Goal: Task Accomplishment & Management: Use online tool/utility

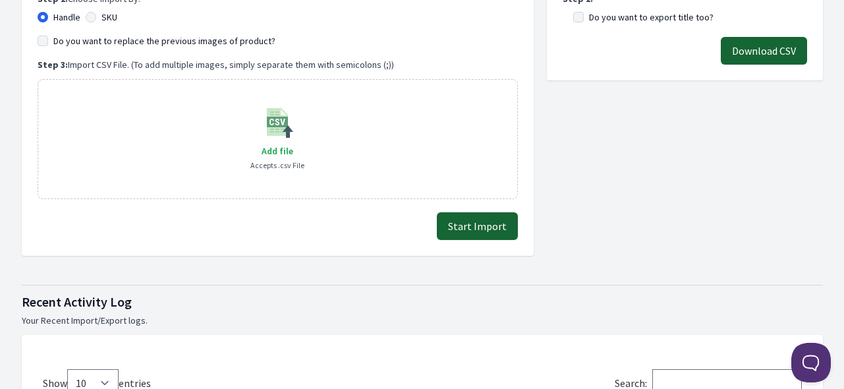
scroll to position [329, 0]
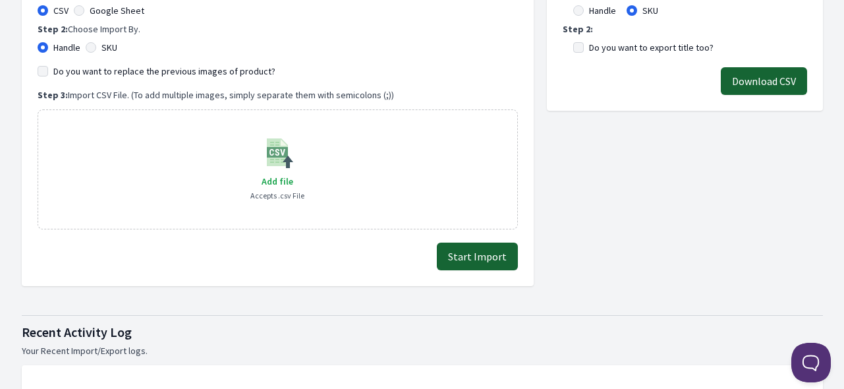
click at [107, 42] on label "SKU" at bounding box center [109, 47] width 16 height 13
click at [96, 42] on input "SKU" at bounding box center [91, 47] width 11 height 11
radio input "true"
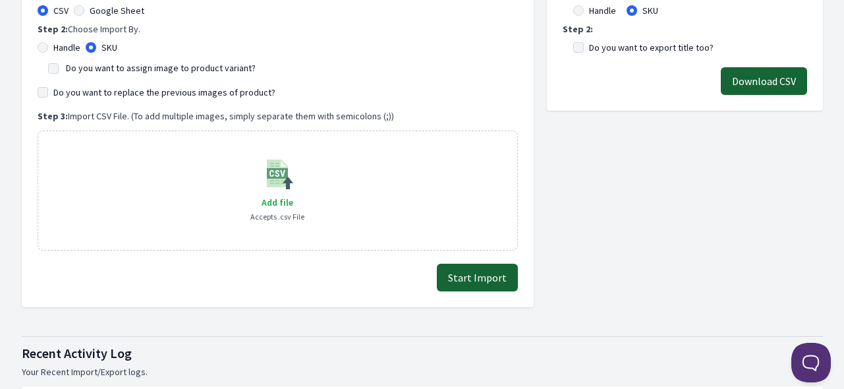
click at [119, 71] on label "Do you want to assign image to product variant?" at bounding box center [161, 68] width 190 height 12
click at [59, 71] on input "Do you want to assign image to product variant?" at bounding box center [53, 68] width 11 height 11
checkbox input "true"
click at [182, 88] on label "Do you want to replace the previous images of product?" at bounding box center [164, 92] width 222 height 13
click at [48, 88] on input "Do you want to replace the previous images of product?" at bounding box center [43, 92] width 11 height 11
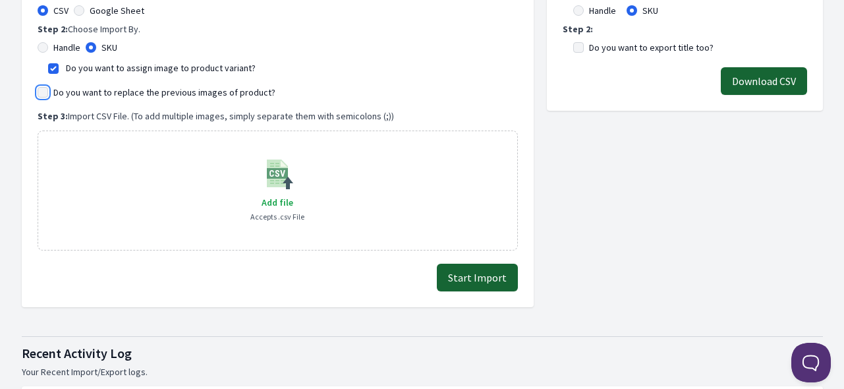
checkbox input "true"
click at [282, 202] on span "Add file" at bounding box center [278, 202] width 32 height 12
click at [292, 194] on input "Add file" at bounding box center [292, 194] width 1 height 1
type input "C:\fakepath\export_variant_929.csv"
click at [496, 280] on button "Start Import" at bounding box center [477, 277] width 81 height 28
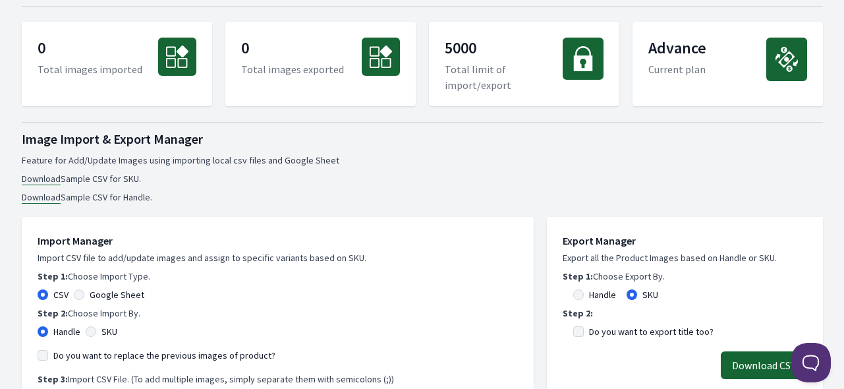
scroll to position [527, 0]
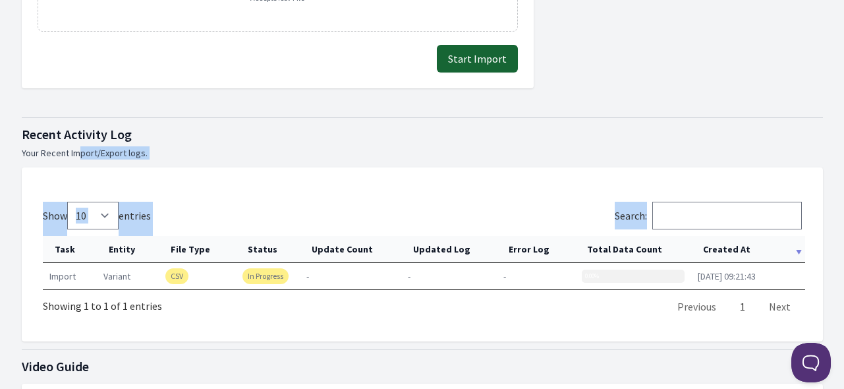
drag, startPoint x: 206, startPoint y: 315, endPoint x: 72, endPoint y: 142, distance: 217.9
click at [73, 143] on div "Recent Activity Log Your Recent Import/Export logs. Show 10 25 50 100 entries S…" at bounding box center [422, 225] width 801 height 232
drag, startPoint x: 20, startPoint y: 134, endPoint x: 447, endPoint y: 311, distance: 462.8
click at [449, 306] on div "Dashboard Google Drive Change Plan Help 0 Total images imported 0 Total images …" at bounding box center [422, 163] width 843 height 1381
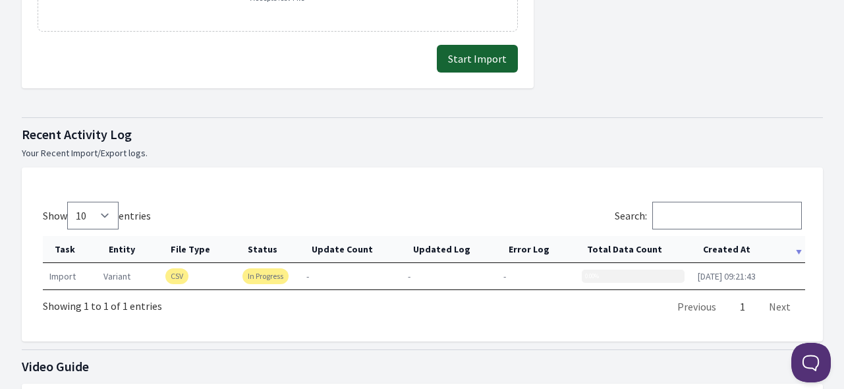
click at [333, 349] on div at bounding box center [422, 349] width 801 height 1
click at [725, 242] on th "Created At" at bounding box center [748, 249] width 114 height 27
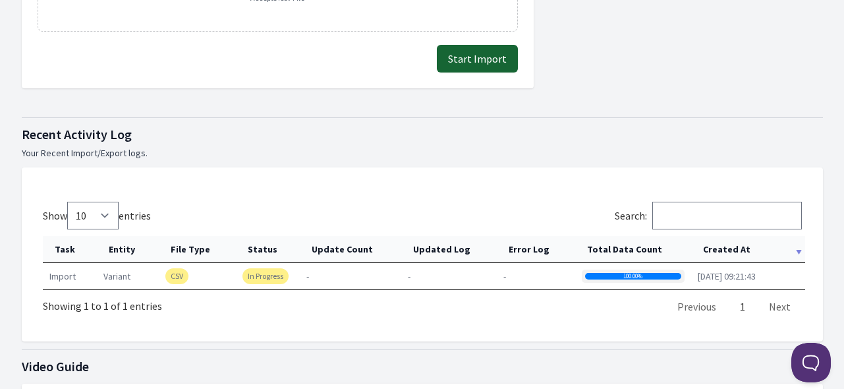
click at [725, 242] on th "Created At" at bounding box center [748, 249] width 114 height 27
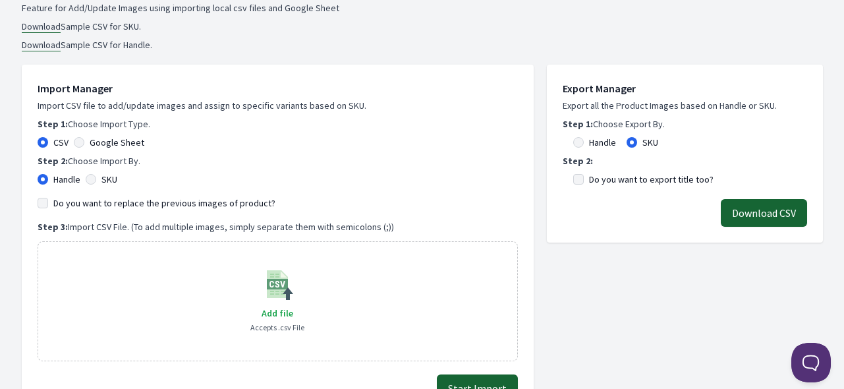
click at [109, 176] on label "SKU" at bounding box center [109, 179] width 16 height 13
click at [96, 176] on input "SKU" at bounding box center [91, 179] width 11 height 11
radio input "true"
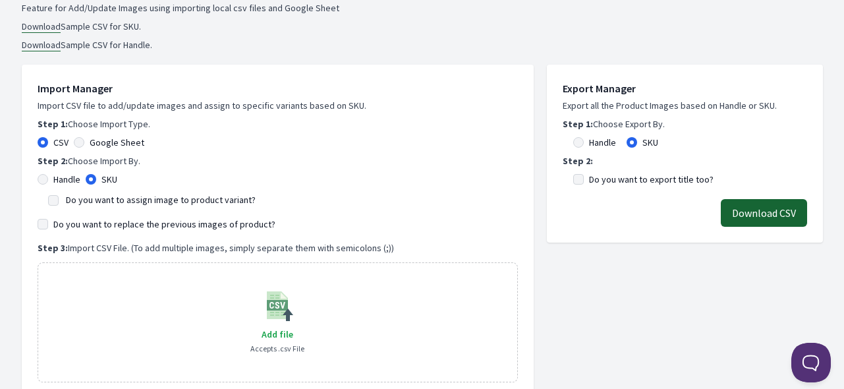
click at [108, 202] on label "Do you want to assign image to product variant?" at bounding box center [161, 200] width 190 height 12
click at [59, 202] on input "Do you want to assign image to product variant?" at bounding box center [53, 200] width 11 height 11
checkbox input "true"
click at [106, 224] on label "Do you want to replace the previous images of product?" at bounding box center [164, 223] width 222 height 13
click at [48, 224] on input "Do you want to replace the previous images of product?" at bounding box center [43, 224] width 11 height 11
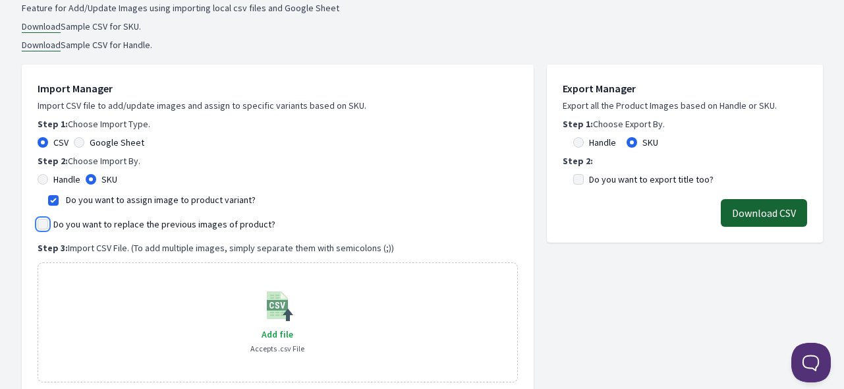
checkbox input "true"
click at [273, 335] on span "Add file" at bounding box center [278, 334] width 32 height 12
click at [292, 326] on input "Add file" at bounding box center [292, 325] width 1 height 1
type input "C:\fakepath\export_variant_929.csv"
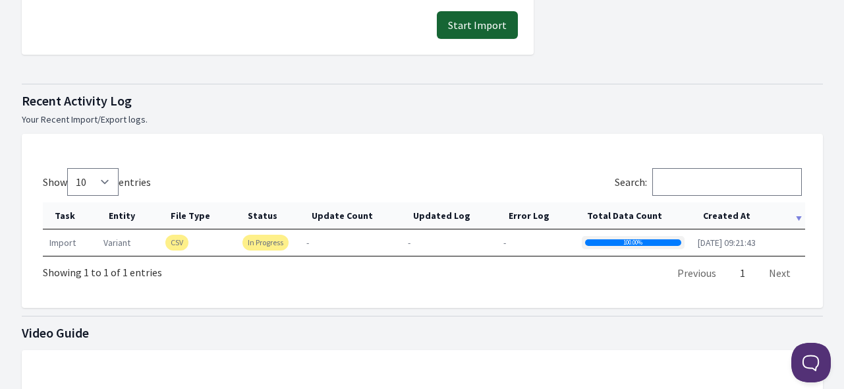
scroll to position [527, 0]
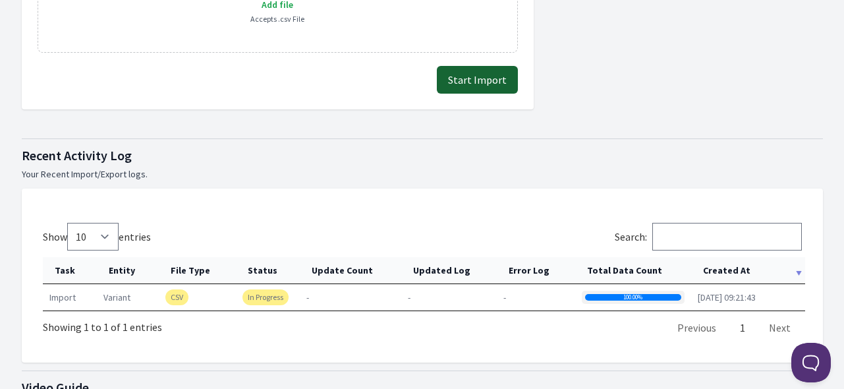
click at [478, 84] on button "Start Import" at bounding box center [477, 80] width 81 height 28
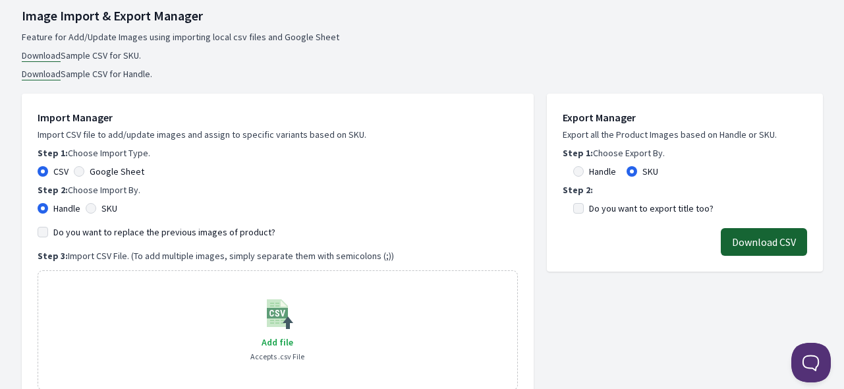
scroll to position [263, 0]
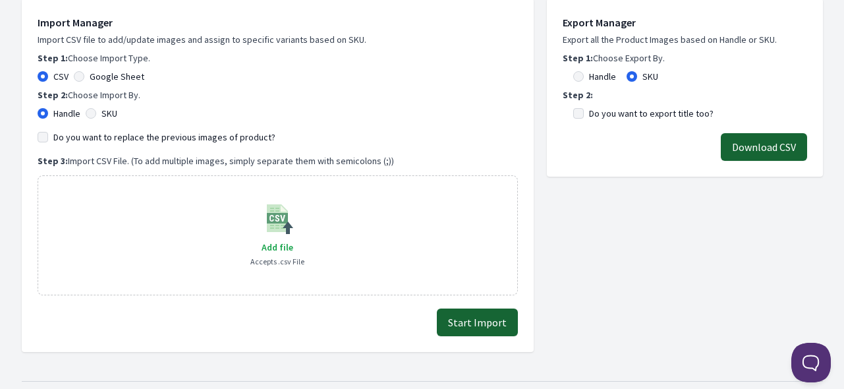
click at [103, 112] on label "SKU" at bounding box center [109, 113] width 16 height 13
click at [96, 112] on input "SKU" at bounding box center [91, 113] width 11 height 11
radio input "true"
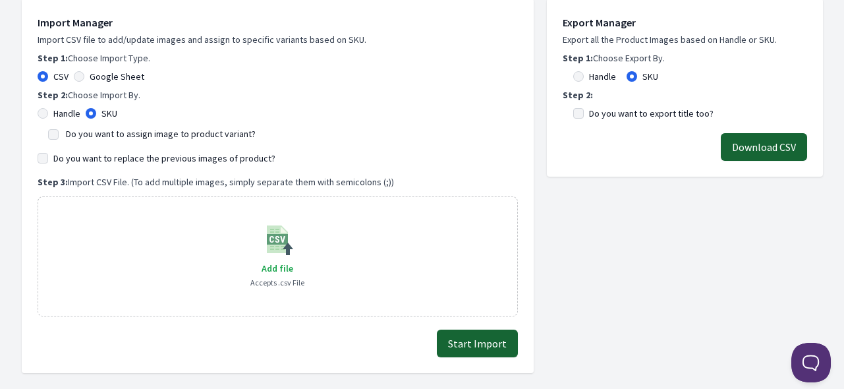
click at [101, 132] on label "Do you want to assign image to product variant?" at bounding box center [161, 134] width 190 height 12
click at [59, 132] on input "Do you want to assign image to product variant?" at bounding box center [53, 134] width 11 height 11
checkbox input "true"
click at [107, 156] on label "Do you want to replace the previous images of product?" at bounding box center [164, 158] width 222 height 13
click at [48, 156] on input "Do you want to replace the previous images of product?" at bounding box center [43, 158] width 11 height 11
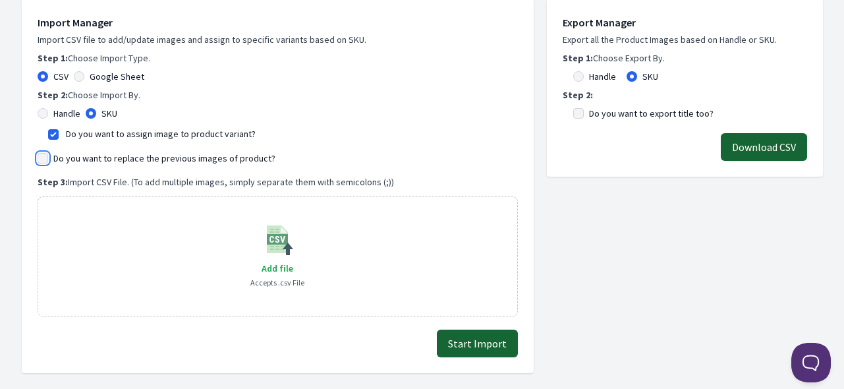
checkbox input "true"
click at [285, 265] on span "Add file" at bounding box center [278, 268] width 32 height 12
click at [292, 260] on input "Add file" at bounding box center [292, 260] width 1 height 1
type input "C:\fakepath\export_variant_929.csv"
click at [461, 351] on button "Start Import" at bounding box center [477, 343] width 81 height 28
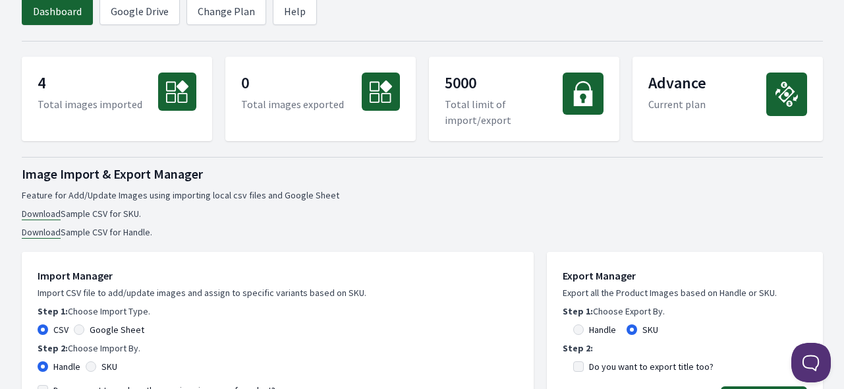
scroll to position [263, 0]
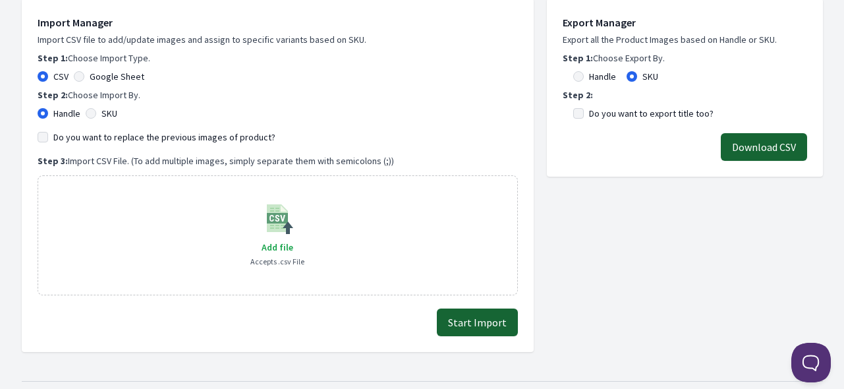
click at [107, 109] on label "SKU" at bounding box center [109, 113] width 16 height 13
click at [96, 109] on input "SKU" at bounding box center [91, 113] width 11 height 11
radio input "true"
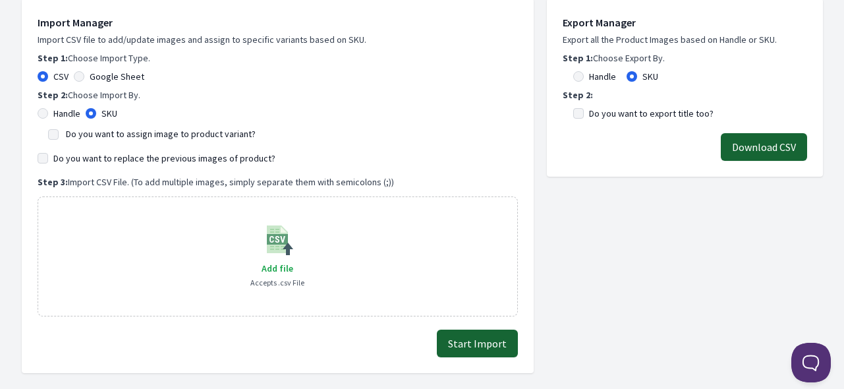
click at [117, 132] on label "Do you want to assign image to product variant?" at bounding box center [161, 134] width 190 height 12
click at [59, 132] on input "Do you want to assign image to product variant?" at bounding box center [53, 134] width 11 height 11
checkbox input "true"
click at [123, 153] on label "Do you want to replace the previous images of product?" at bounding box center [164, 158] width 222 height 13
click at [48, 153] on input "Do you want to replace the previous images of product?" at bounding box center [43, 158] width 11 height 11
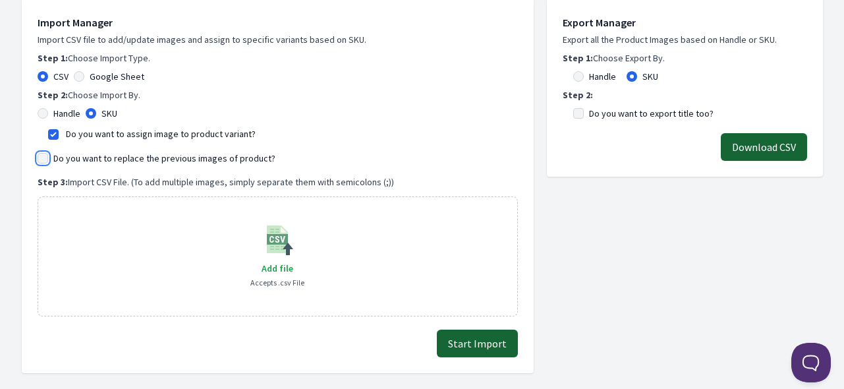
checkbox input "true"
click at [267, 267] on span "Add file" at bounding box center [278, 268] width 32 height 12
click at [292, 260] on input "Add file" at bounding box center [292, 260] width 1 height 1
type input "C:\fakepath\export_variant_929.csv"
click at [481, 329] on button "Start Import" at bounding box center [477, 343] width 81 height 28
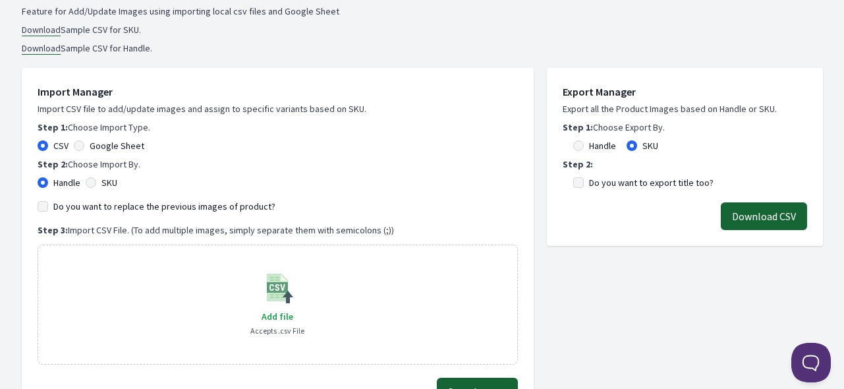
scroll to position [198, 0]
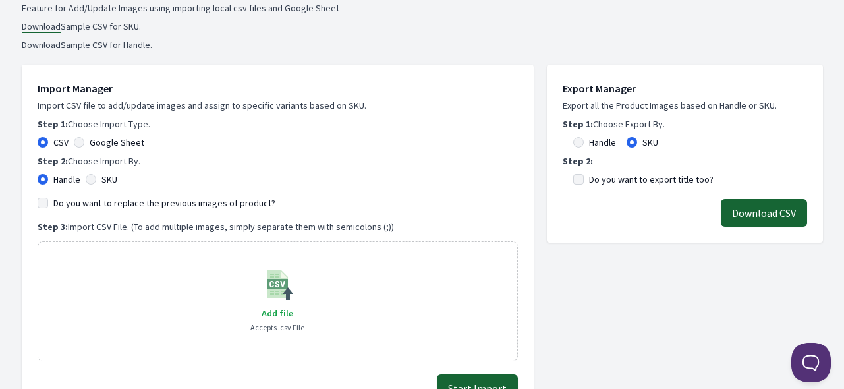
click at [105, 178] on label "SKU" at bounding box center [109, 179] width 16 height 13
click at [96, 178] on input "SKU" at bounding box center [91, 179] width 11 height 11
radio input "true"
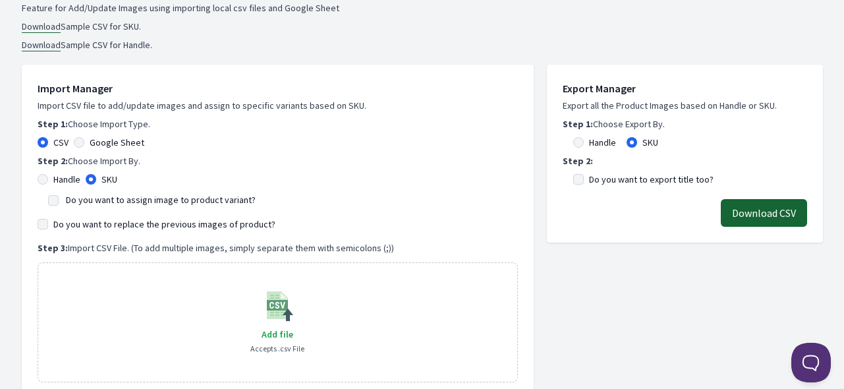
click at [117, 197] on label "Do you want to assign image to product variant?" at bounding box center [161, 200] width 190 height 12
click at [59, 197] on input "Do you want to assign image to product variant?" at bounding box center [53, 200] width 11 height 11
checkbox input "true"
click at [129, 223] on label "Do you want to replace the previous images of product?" at bounding box center [164, 223] width 222 height 13
click at [48, 223] on input "Do you want to replace the previous images of product?" at bounding box center [43, 224] width 11 height 11
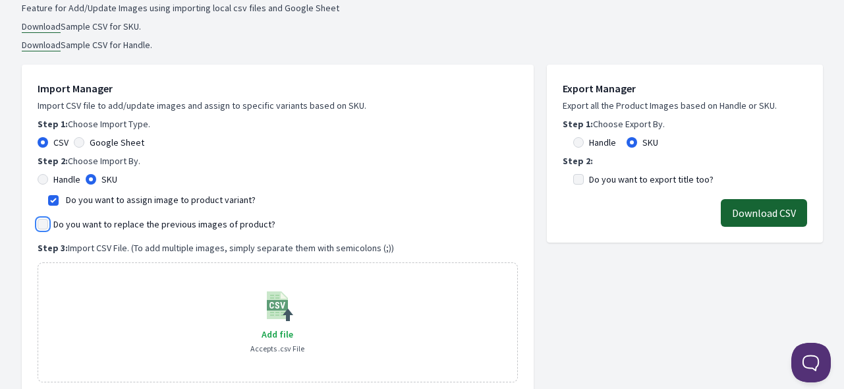
checkbox input "true"
click at [277, 338] on span "Add file" at bounding box center [278, 334] width 32 height 12
click at [292, 326] on input "Add file" at bounding box center [292, 325] width 1 height 1
type input "C:\fakepath\export_variant_929.csv"
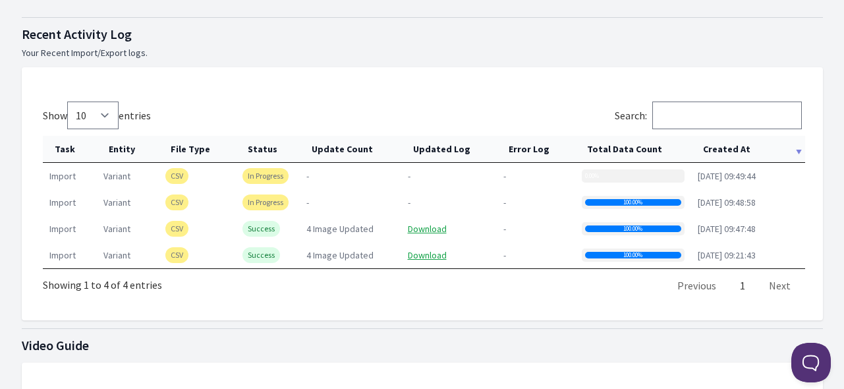
scroll to position [593, 0]
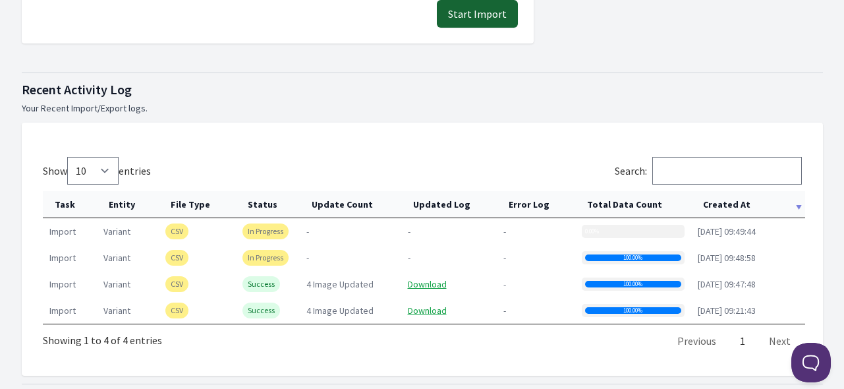
click at [485, 18] on button "Start Import" at bounding box center [477, 14] width 81 height 28
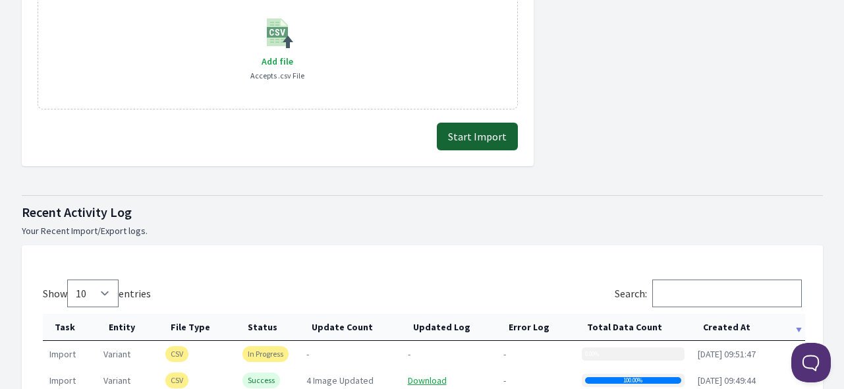
scroll to position [725, 0]
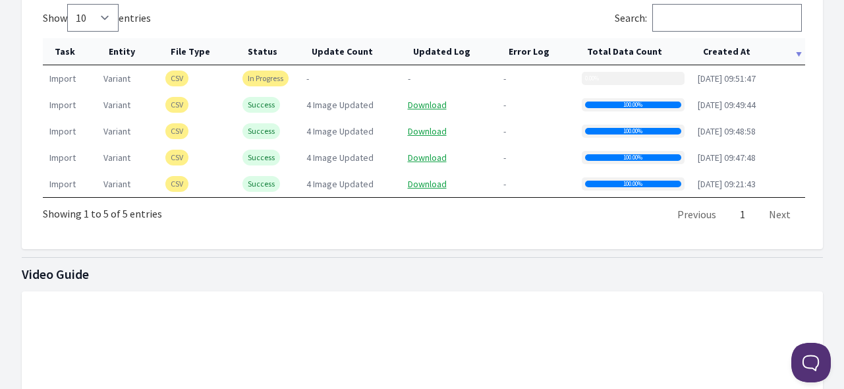
click at [719, 43] on th "Created At" at bounding box center [748, 51] width 114 height 27
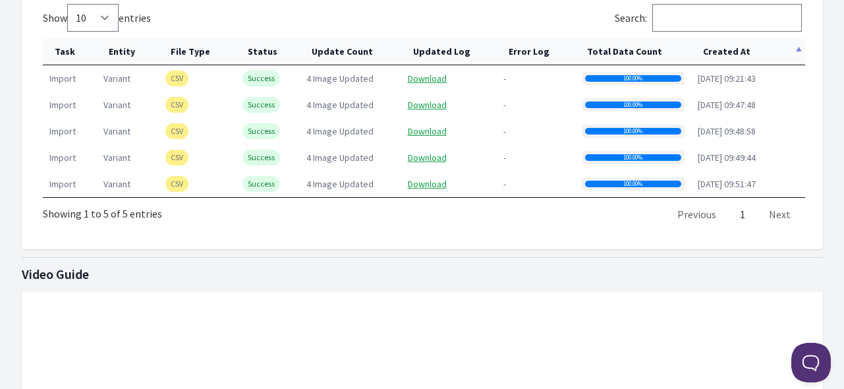
click at [719, 43] on th "Created At" at bounding box center [748, 51] width 114 height 27
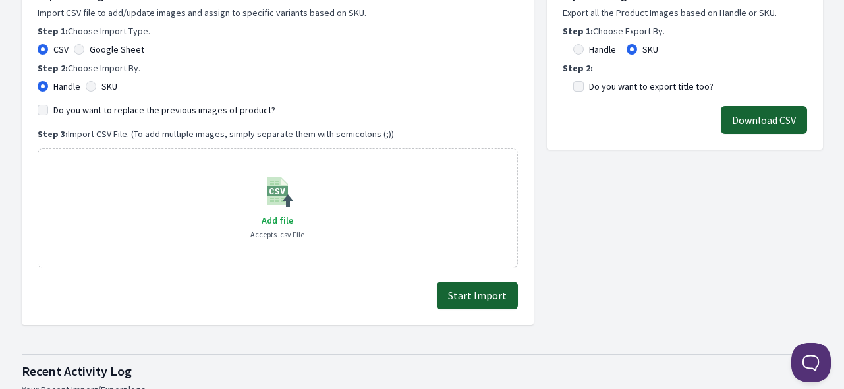
scroll to position [132, 0]
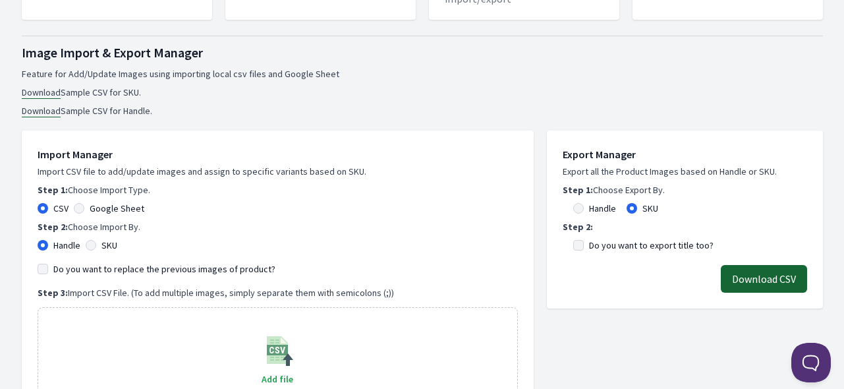
click at [108, 239] on label "SKU" at bounding box center [109, 244] width 16 height 13
click at [96, 240] on input "SKU" at bounding box center [91, 245] width 11 height 11
radio input "true"
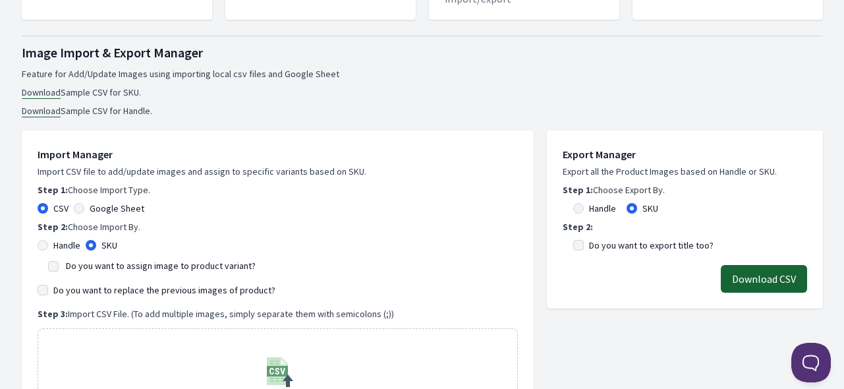
drag, startPoint x: 119, startPoint y: 265, endPoint x: 127, endPoint y: 289, distance: 25.2
click at [119, 265] on label "Do you want to assign image to product variant?" at bounding box center [161, 266] width 190 height 12
click at [59, 265] on input "Do you want to assign image to product variant?" at bounding box center [53, 266] width 11 height 11
checkbox input "true"
click at [124, 283] on label "Do you want to replace the previous images of product?" at bounding box center [164, 289] width 222 height 13
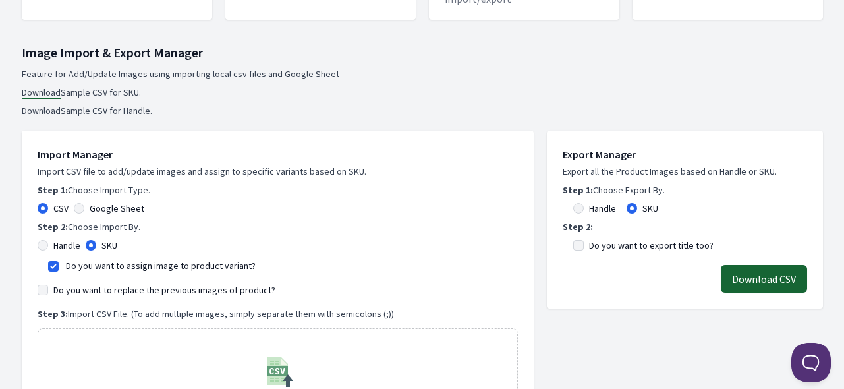
click at [48, 285] on input "Do you want to replace the previous images of product?" at bounding box center [43, 290] width 11 height 11
checkbox input "true"
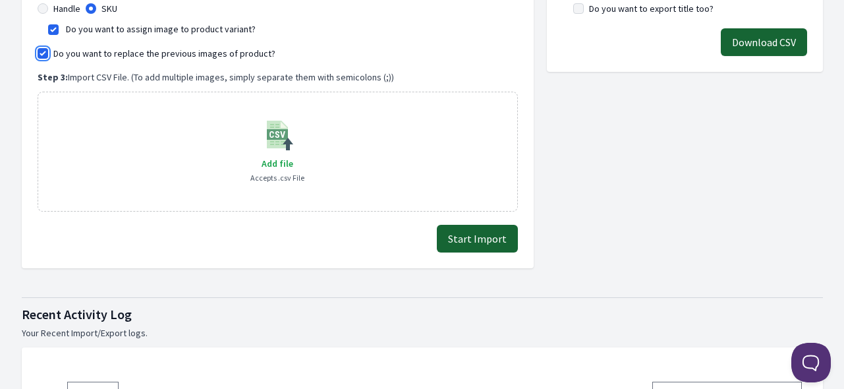
scroll to position [395, 0]
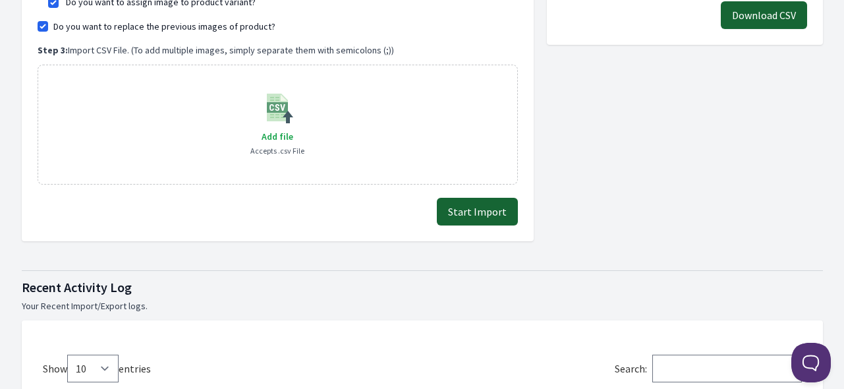
click at [273, 126] on div "Add file Accepts .csv File" at bounding box center [277, 125] width 54 height 66
click at [276, 130] on span "Add file" at bounding box center [278, 136] width 32 height 12
click at [292, 128] on input "Add file" at bounding box center [292, 128] width 1 height 1
type input "C:\fakepath\export_variant_929.csv"
click at [489, 222] on button "Start Import" at bounding box center [477, 212] width 81 height 28
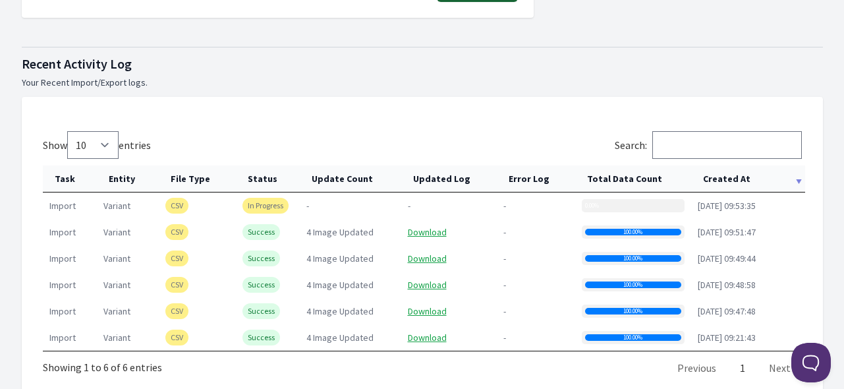
scroll to position [659, 0]
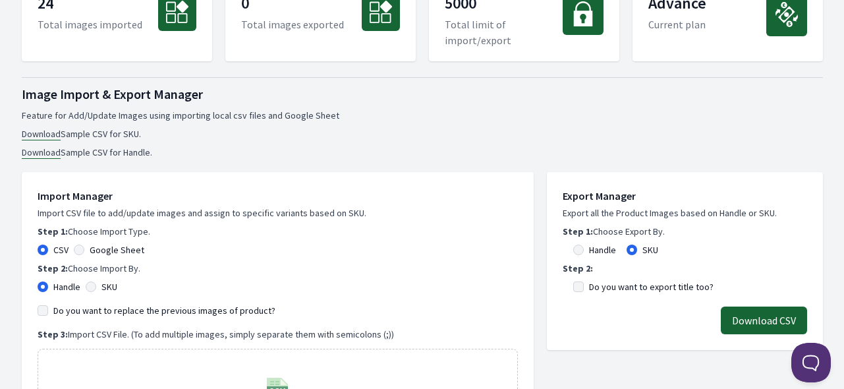
scroll to position [198, 0]
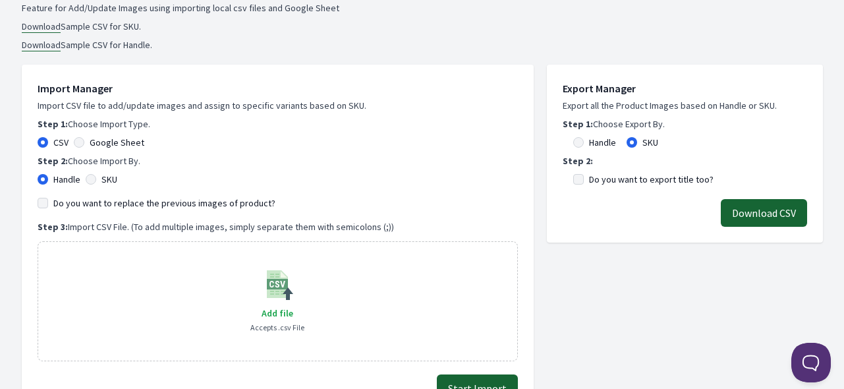
click at [100, 179] on div "SKU" at bounding box center [102, 179] width 32 height 13
click at [93, 179] on input "SKU" at bounding box center [91, 179] width 11 height 11
radio input "true"
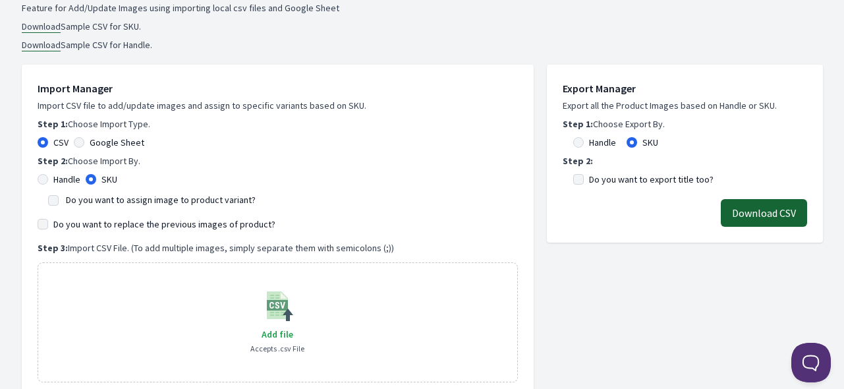
click at [88, 196] on label "Do you want to assign image to product variant?" at bounding box center [161, 200] width 190 height 12
click at [59, 196] on input "Do you want to assign image to product variant?" at bounding box center [53, 200] width 11 height 11
checkbox input "true"
click at [96, 227] on label "Do you want to replace the previous images of product?" at bounding box center [164, 223] width 222 height 13
click at [48, 227] on input "Do you want to replace the previous images of product?" at bounding box center [43, 224] width 11 height 11
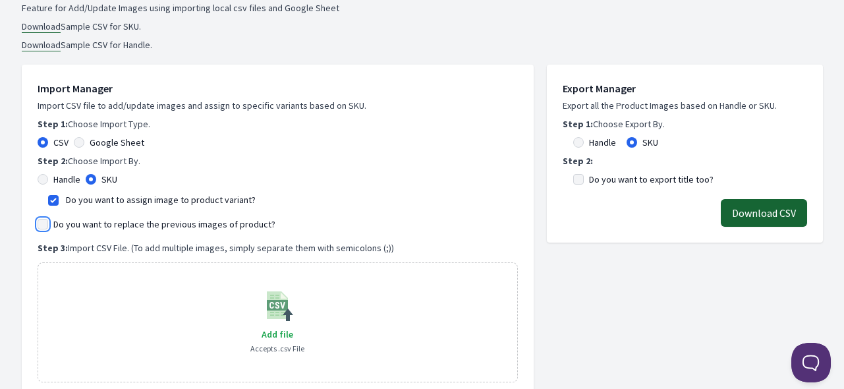
checkbox input "true"
click at [274, 328] on span "Add file" at bounding box center [278, 334] width 32 height 12
click at [292, 326] on input "Add file" at bounding box center [292, 325] width 1 height 1
type input "C:\fakepath\export_variant_929.csv"
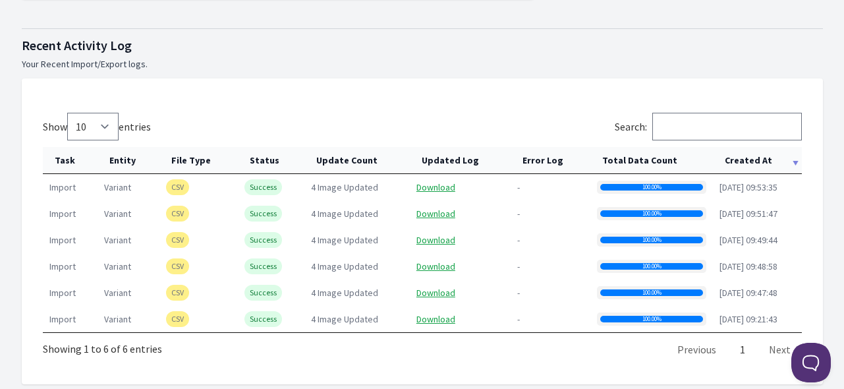
scroll to position [461, 0]
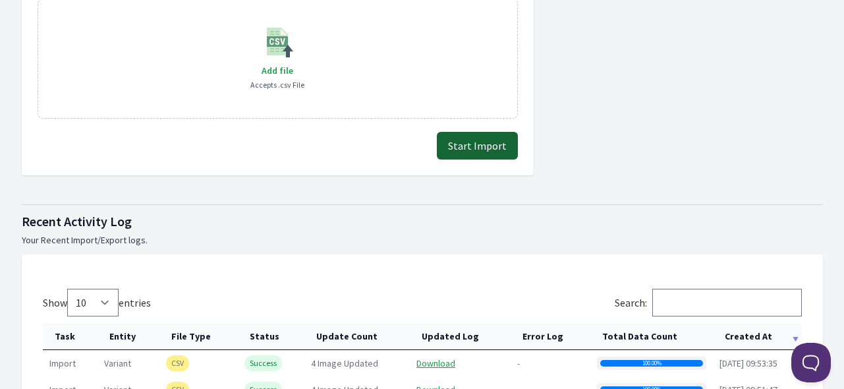
click at [476, 142] on button "Start Import" at bounding box center [477, 146] width 81 height 28
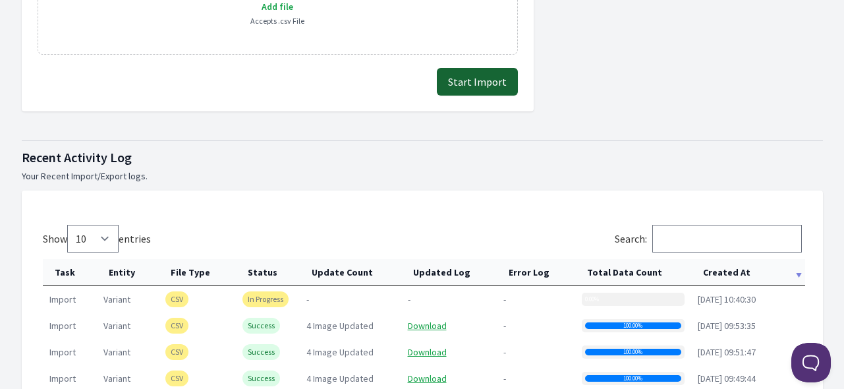
scroll to position [527, 0]
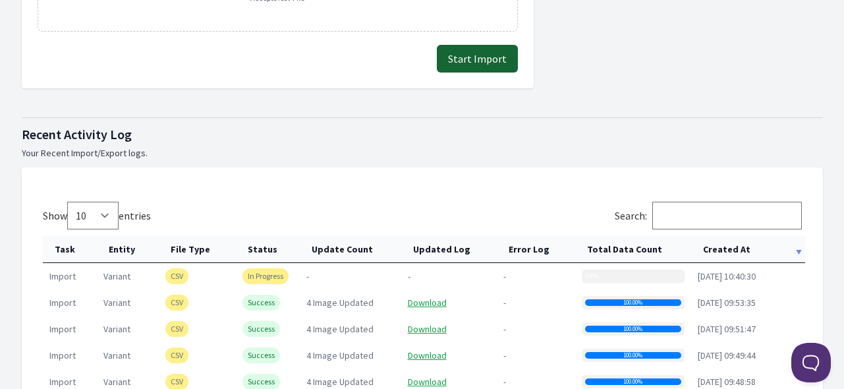
click at [721, 247] on th "Created At" at bounding box center [748, 249] width 114 height 27
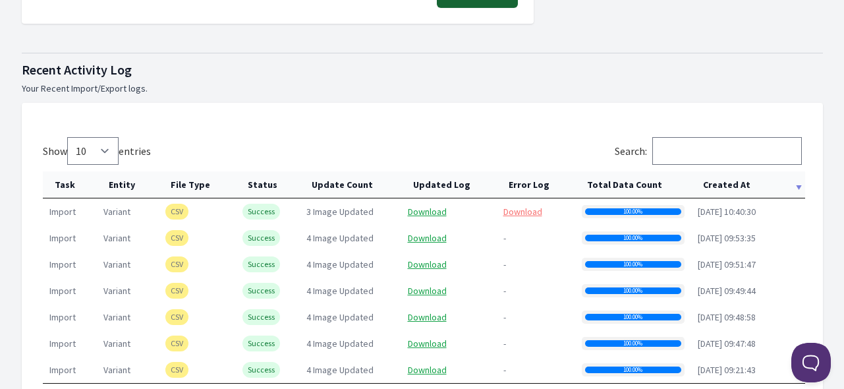
scroll to position [659, 0]
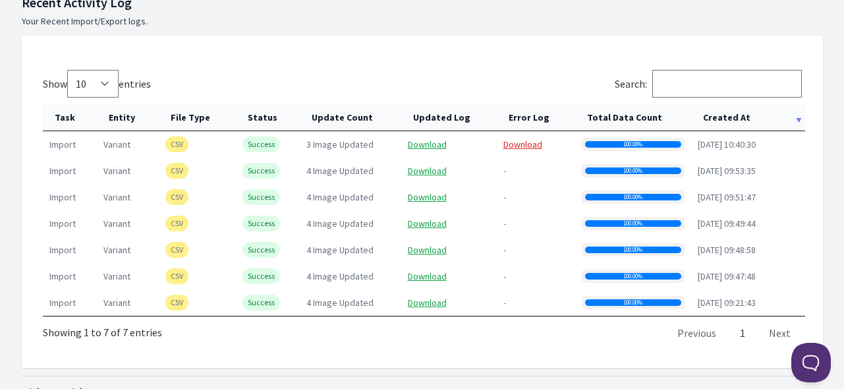
click at [504, 142] on link "Download" at bounding box center [522, 144] width 39 height 12
click at [451, 340] on div "Show 10 25 50 100 entries Search: Task Entity File Type Status Update Count Upd…" at bounding box center [422, 208] width 759 height 277
drag, startPoint x: 301, startPoint y: 144, endPoint x: 387, endPoint y: 142, distance: 86.3
click at [387, 142] on td "3 Image Updated" at bounding box center [350, 144] width 101 height 26
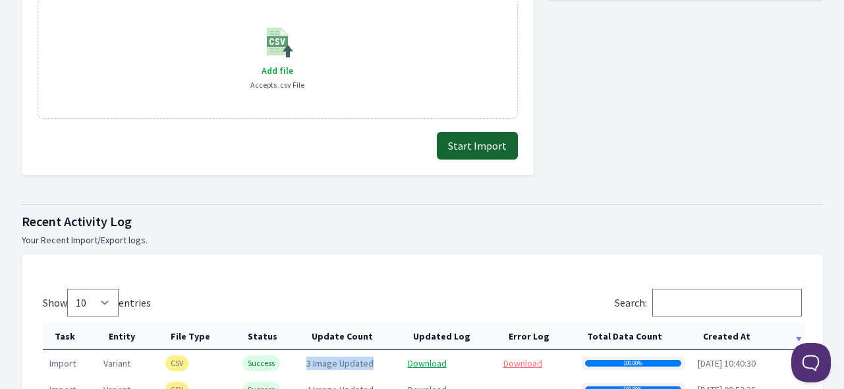
scroll to position [263, 0]
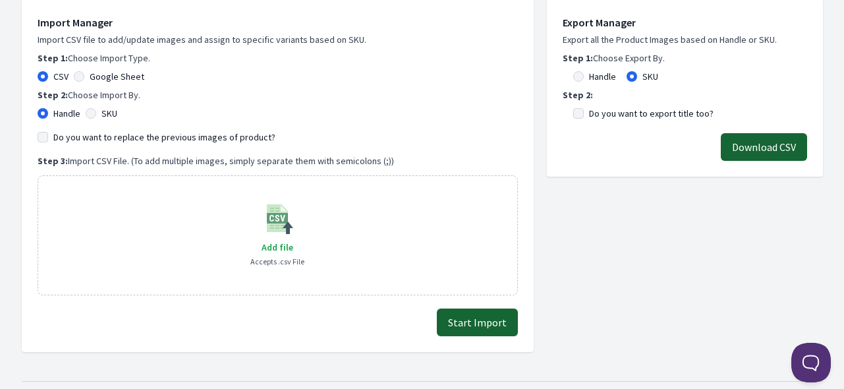
click at [104, 113] on label "SKU" at bounding box center [109, 113] width 16 height 13
click at [96, 113] on input "SKU" at bounding box center [91, 113] width 11 height 11
radio input "true"
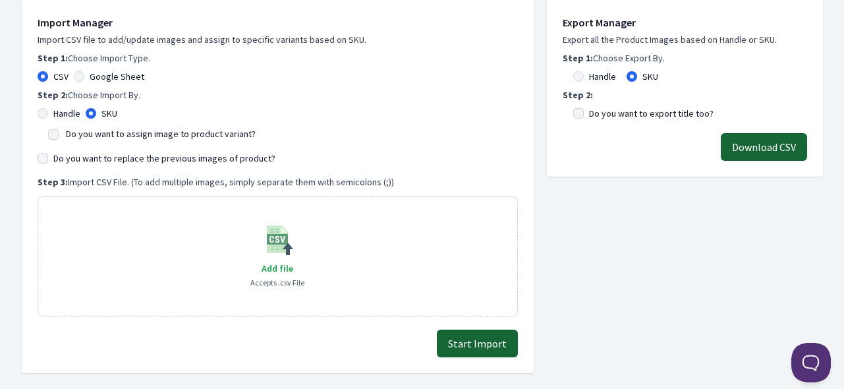
click at [113, 136] on label "Do you want to assign image to product variant?" at bounding box center [161, 134] width 190 height 12
click at [59, 136] on input "Do you want to assign image to product variant?" at bounding box center [53, 134] width 11 height 11
checkbox input "true"
click at [113, 161] on label "Do you want to replace the previous images of product?" at bounding box center [164, 158] width 222 height 13
click at [48, 161] on input "Do you want to replace the previous images of product?" at bounding box center [43, 158] width 11 height 11
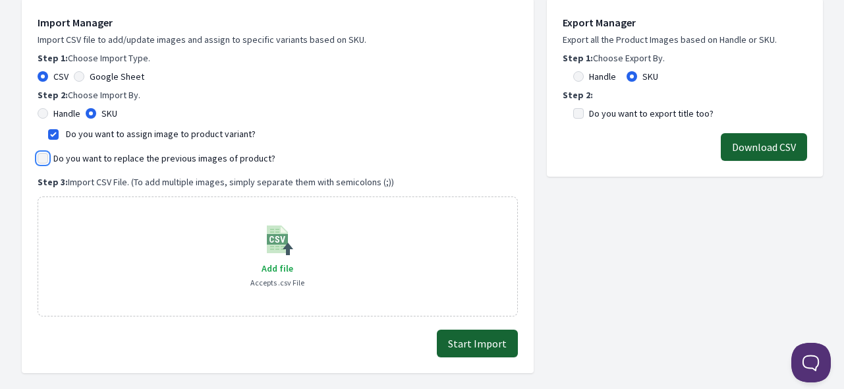
checkbox input "true"
click at [272, 266] on span "Add file" at bounding box center [278, 268] width 32 height 12
click at [292, 260] on input "Add file" at bounding box center [292, 260] width 1 height 1
click at [271, 267] on span "Add file" at bounding box center [278, 268] width 32 height 12
click at [292, 260] on input "Add file" at bounding box center [292, 260] width 1 height 1
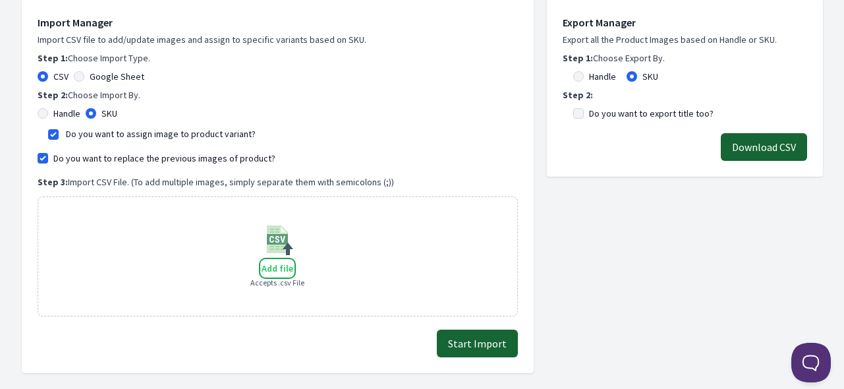
type input "C:\fakepath\export_variant_929.csv"
click at [487, 341] on button "Start Import" at bounding box center [477, 343] width 81 height 28
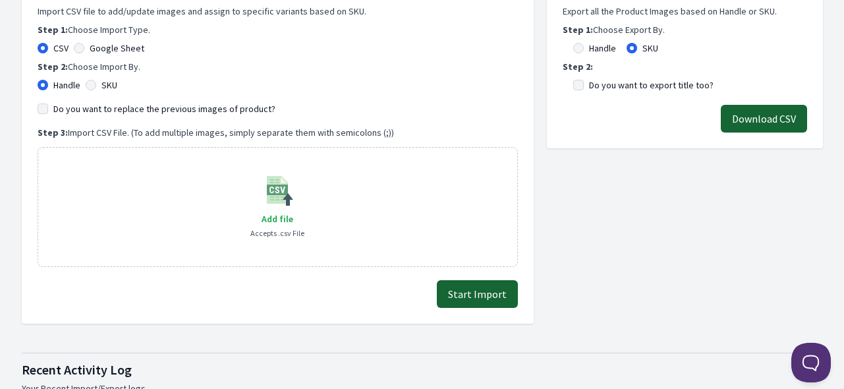
scroll to position [329, 0]
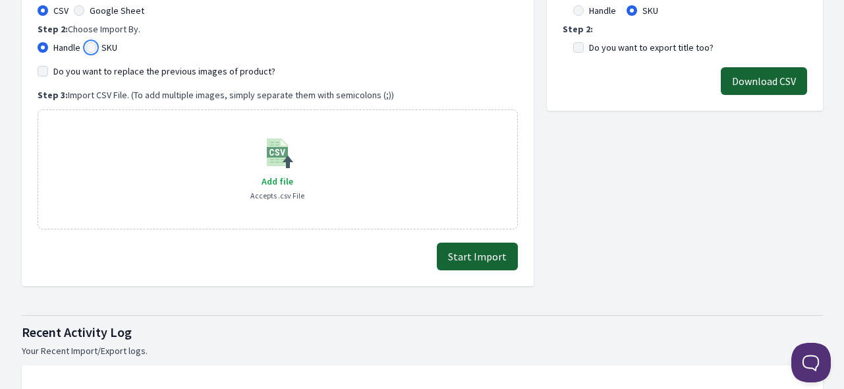
click at [93, 51] on input "SKU" at bounding box center [91, 47] width 11 height 11
radio input "true"
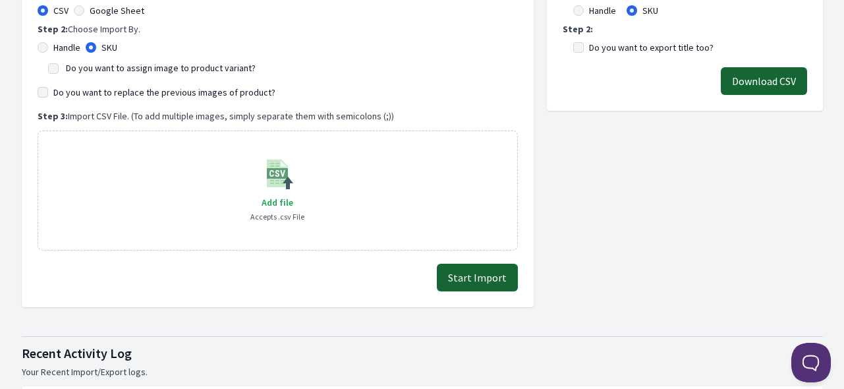
click at [94, 70] on label "Do you want to assign image to product variant?" at bounding box center [161, 68] width 190 height 12
click at [59, 70] on input "Do you want to assign image to product variant?" at bounding box center [53, 68] width 11 height 11
checkbox input "true"
click at [99, 92] on label "Do you want to replace the previous images of product?" at bounding box center [164, 92] width 222 height 13
click at [48, 92] on input "Do you want to replace the previous images of product?" at bounding box center [43, 92] width 11 height 11
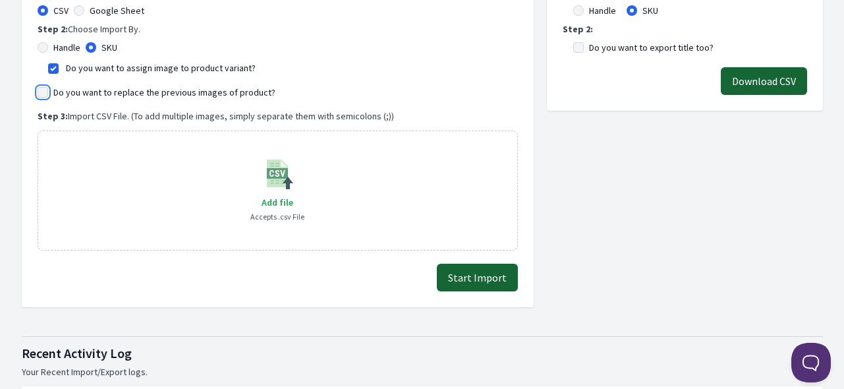
checkbox input "true"
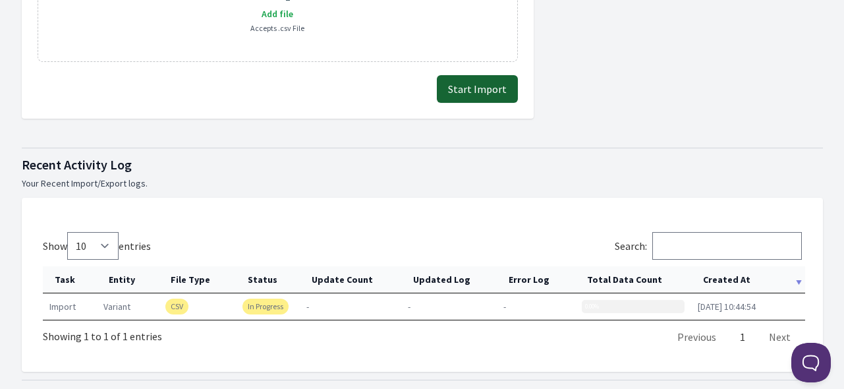
scroll to position [659, 0]
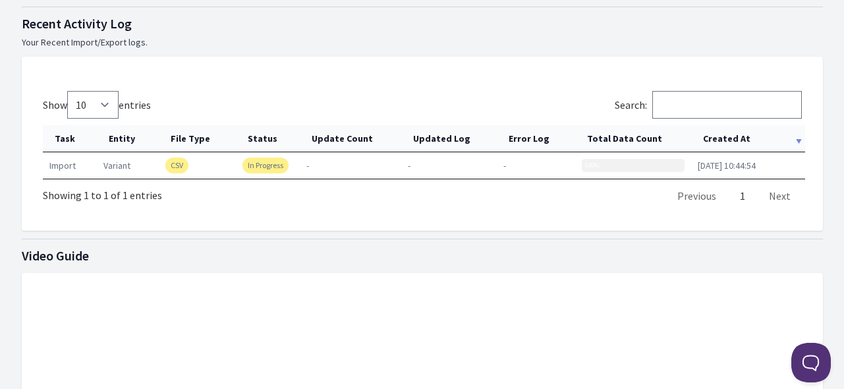
click at [723, 142] on th "Created At" at bounding box center [748, 138] width 114 height 27
click at [722, 138] on th "Created At" at bounding box center [748, 138] width 114 height 27
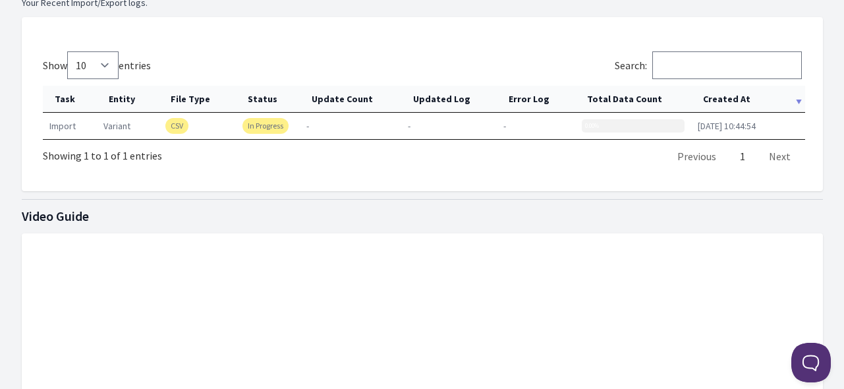
scroll to position [790, 0]
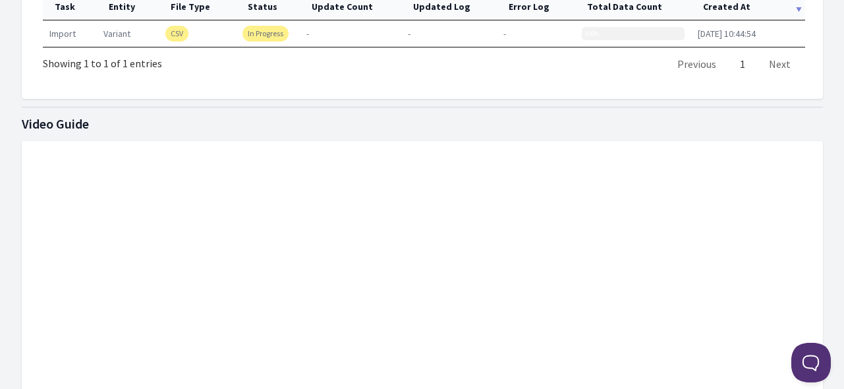
click at [711, 3] on th "Created At" at bounding box center [748, 6] width 114 height 27
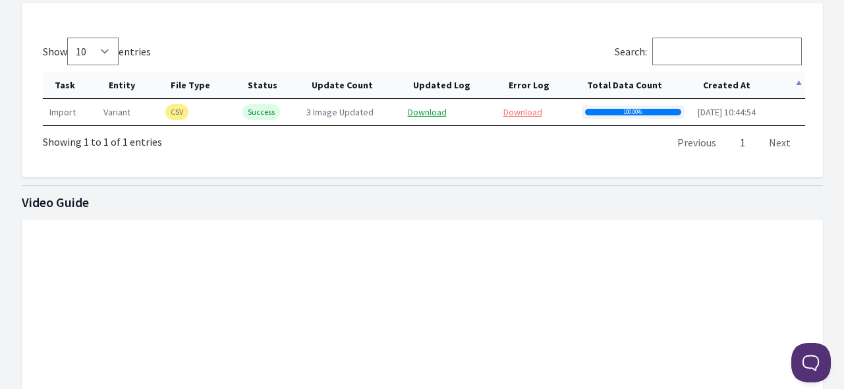
scroll to position [659, 0]
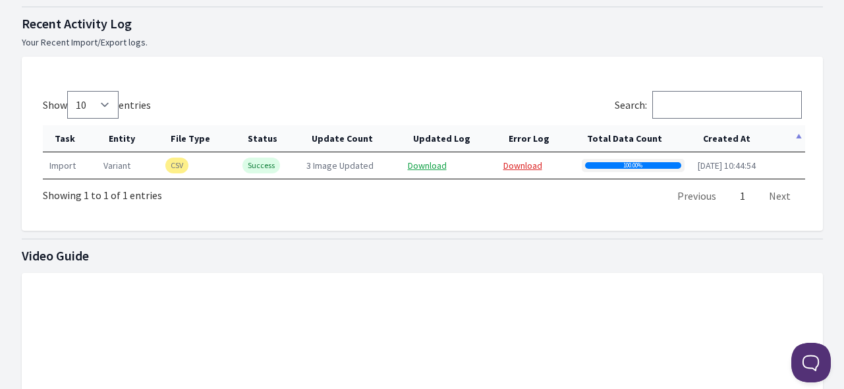
click at [536, 164] on link "Download" at bounding box center [522, 165] width 39 height 12
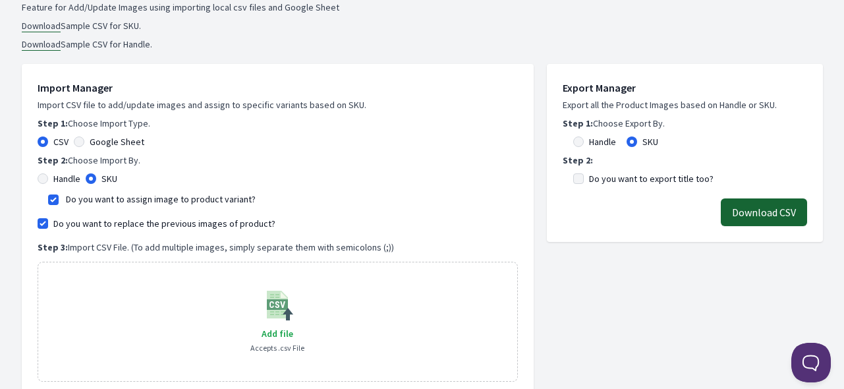
scroll to position [329, 0]
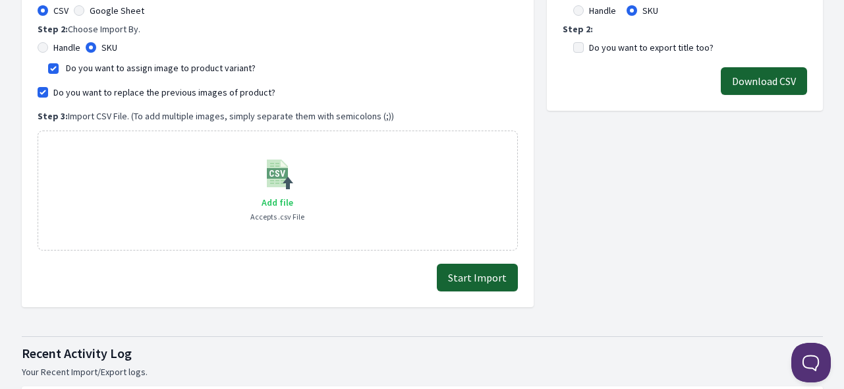
click at [275, 206] on span "Add file" at bounding box center [278, 202] width 32 height 12
click at [292, 194] on input "Add file" at bounding box center [292, 194] width 1 height 1
type input "C:\fakepath\export_variant_929.csv"
click at [495, 279] on button "Start Import" at bounding box center [477, 277] width 81 height 28
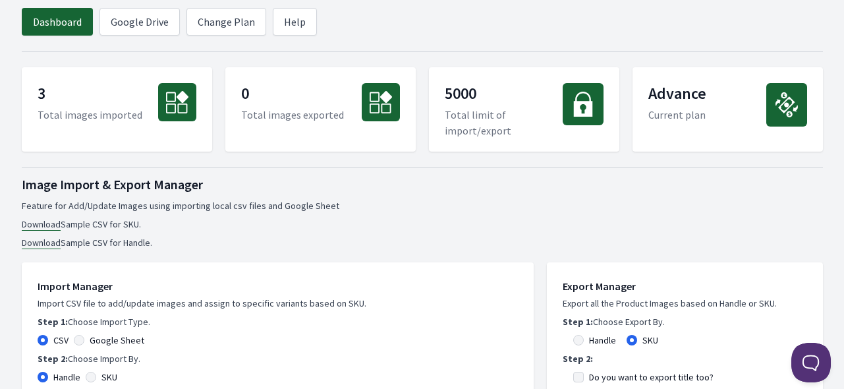
scroll to position [263, 0]
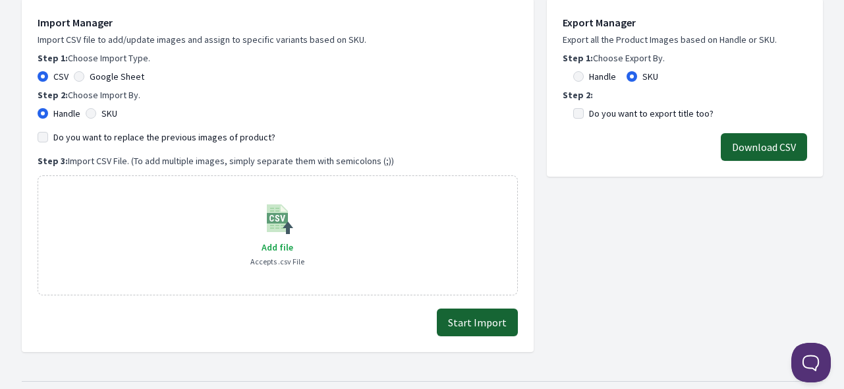
click at [82, 135] on label "Do you want to replace the previous images of product?" at bounding box center [164, 136] width 222 height 13
click at [48, 135] on input "Do you want to replace the previous images of product?" at bounding box center [43, 137] width 11 height 11
checkbox input "true"
click at [88, 113] on input "SKU" at bounding box center [91, 113] width 11 height 11
radio input "true"
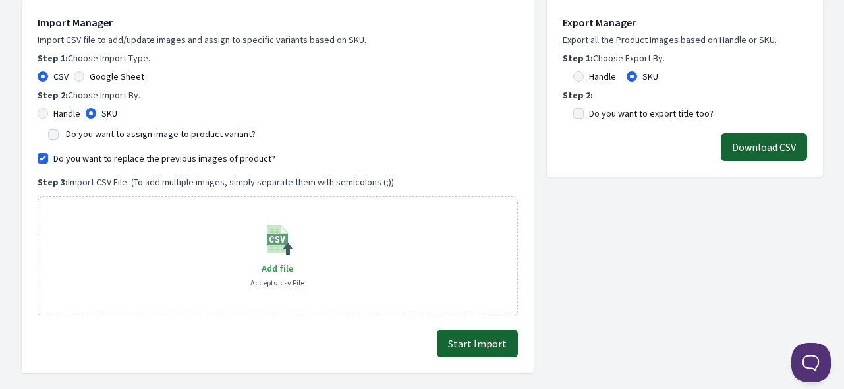
click at [137, 134] on label "Do you want to assign image to product variant?" at bounding box center [161, 134] width 190 height 12
click at [59, 134] on input "Do you want to assign image to product variant?" at bounding box center [53, 134] width 11 height 11
checkbox input "true"
click at [260, 263] on div "Add file Accepts .csv File" at bounding box center [277, 256] width 54 height 66
click at [267, 266] on span "Add file" at bounding box center [278, 268] width 32 height 12
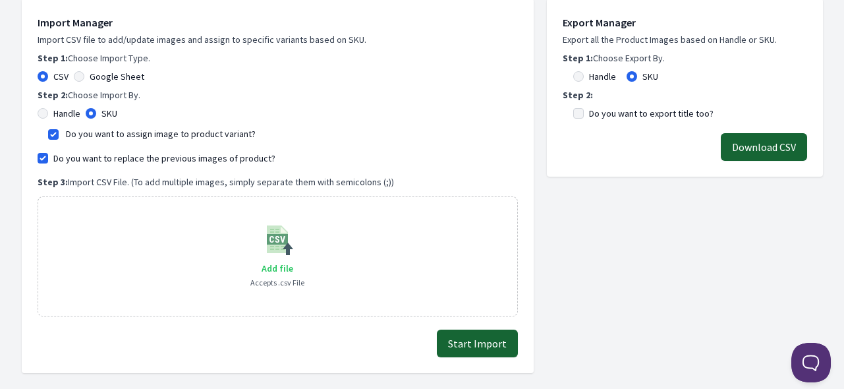
click at [292, 260] on input "Add file" at bounding box center [292, 260] width 1 height 1
type input "C:\fakepath\export_variant_929.csv"
click at [475, 342] on button "Start Import" at bounding box center [477, 343] width 81 height 28
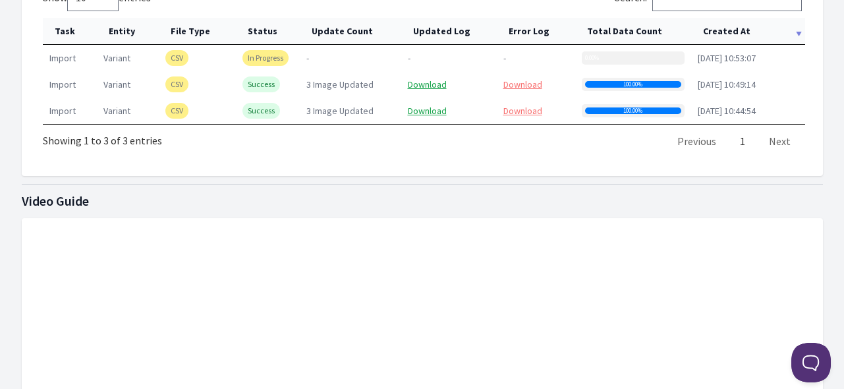
scroll to position [659, 0]
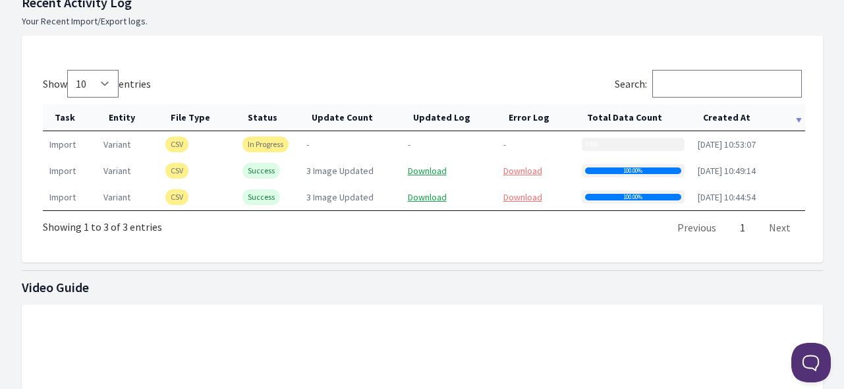
click at [715, 107] on th "Created At" at bounding box center [748, 117] width 114 height 27
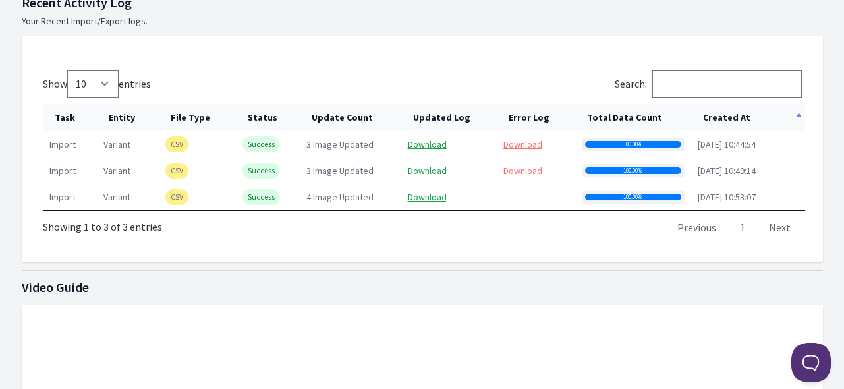
click at [719, 115] on th "Created At" at bounding box center [748, 117] width 114 height 27
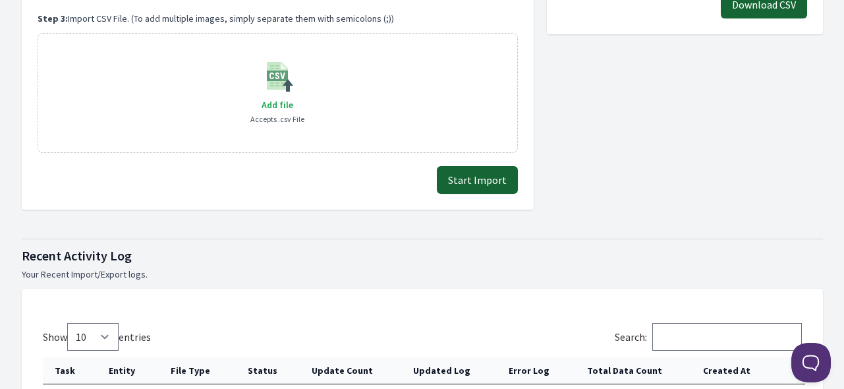
scroll to position [263, 0]
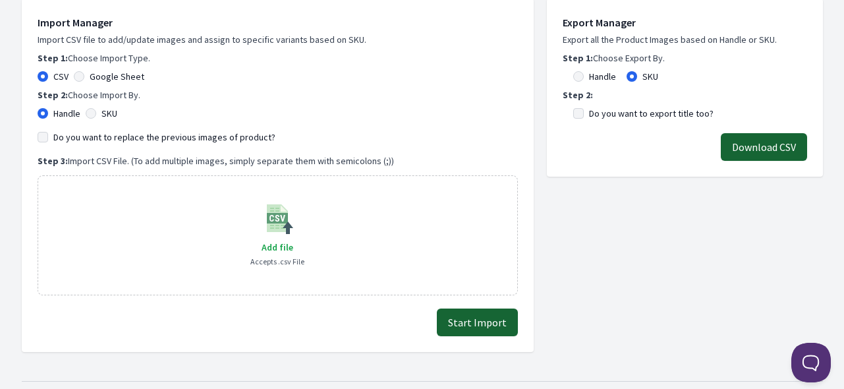
click at [103, 111] on label "SKU" at bounding box center [109, 113] width 16 height 13
click at [96, 111] on input "SKU" at bounding box center [91, 113] width 11 height 11
radio input "true"
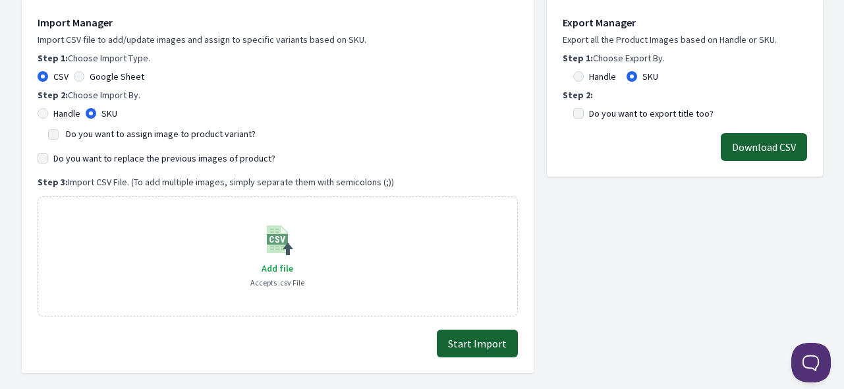
click at [111, 131] on label "Do you want to assign image to product variant?" at bounding box center [161, 134] width 190 height 12
click at [59, 131] on input "Do you want to assign image to product variant?" at bounding box center [53, 134] width 11 height 11
checkbox input "true"
click at [123, 159] on label "Do you want to replace the previous images of product?" at bounding box center [164, 158] width 222 height 13
click at [48, 159] on input "Do you want to replace the previous images of product?" at bounding box center [43, 158] width 11 height 11
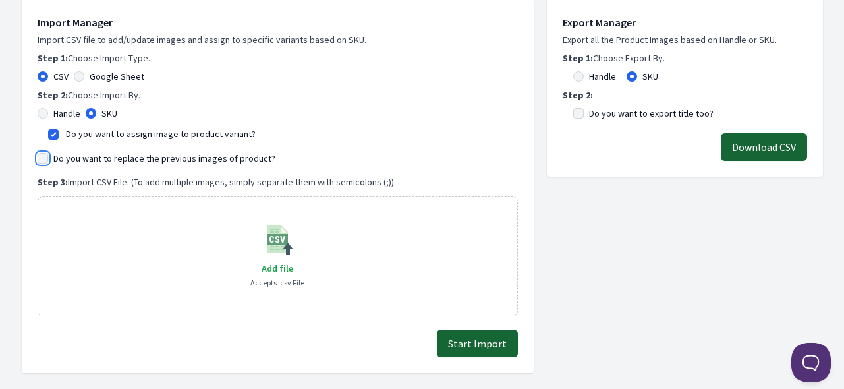
checkbox input "true"
click at [280, 269] on span "Add file" at bounding box center [278, 268] width 32 height 12
click at [292, 260] on input "Add file" at bounding box center [292, 260] width 1 height 1
type input "C:\fakepath\export_variant_929.csv"
click at [566, 260] on div "Export Manager Export all the Product Images based on Handle or SKU. Step 1: Ch…" at bounding box center [685, 179] width 276 height 387
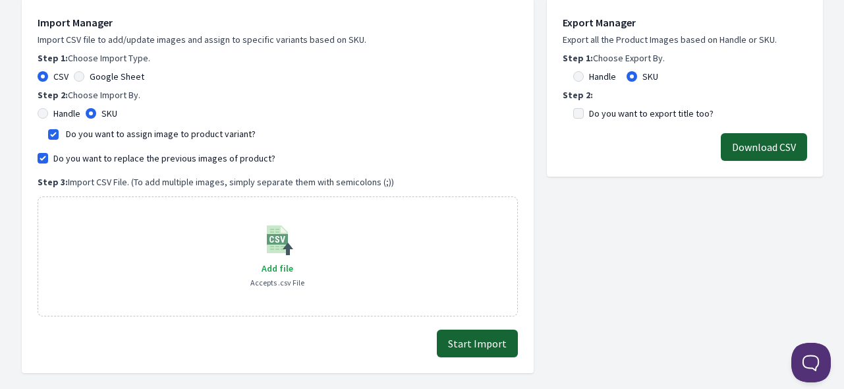
click at [469, 346] on button "Start Import" at bounding box center [477, 343] width 81 height 28
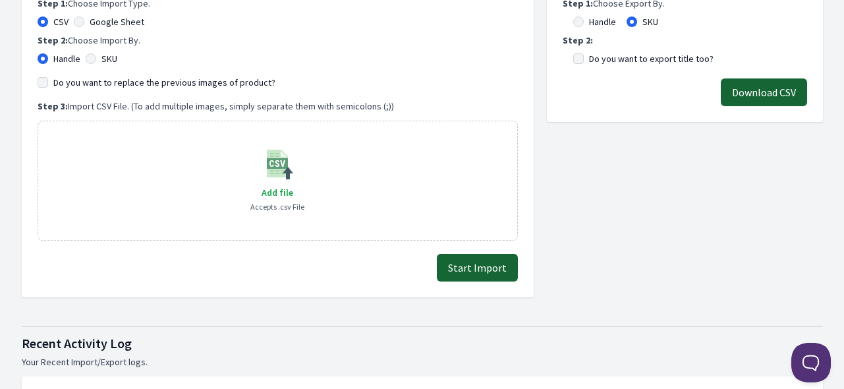
scroll to position [329, 0]
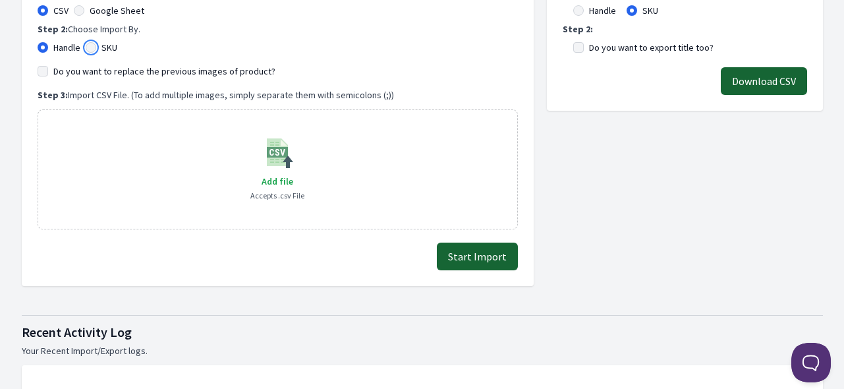
click at [94, 46] on input "SKU" at bounding box center [91, 47] width 11 height 11
radio input "true"
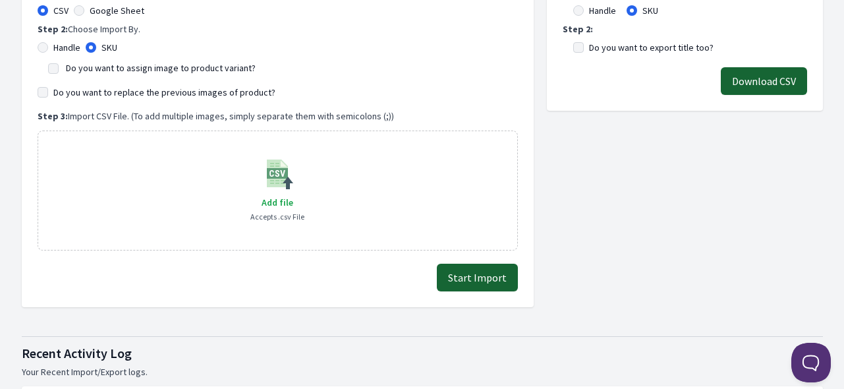
click at [113, 68] on label "Do you want to assign image to product variant?" at bounding box center [161, 68] width 190 height 12
click at [59, 68] on input "Do you want to assign image to product variant?" at bounding box center [53, 68] width 11 height 11
checkbox input "true"
click at [121, 92] on label "Do you want to replace the previous images of product?" at bounding box center [164, 92] width 222 height 13
click at [48, 92] on input "Do you want to replace the previous images of product?" at bounding box center [43, 92] width 11 height 11
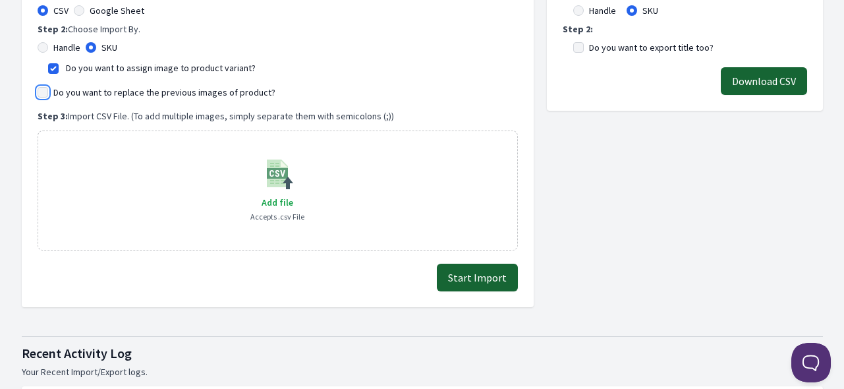
checkbox input "true"
click at [271, 198] on span "Add file" at bounding box center [278, 202] width 32 height 12
click at [292, 194] on input "Add file" at bounding box center [292, 194] width 1 height 1
type input "C:\fakepath\export_variant_929.csv"
click at [648, 199] on div "Export Manager Export all the Product Images based on Handle or SKU. Step 1: Ch…" at bounding box center [685, 113] width 276 height 387
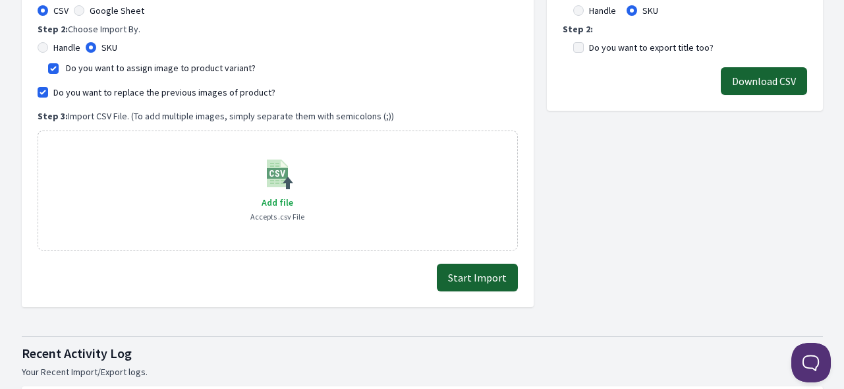
click at [481, 276] on button "Start Import" at bounding box center [477, 277] width 81 height 28
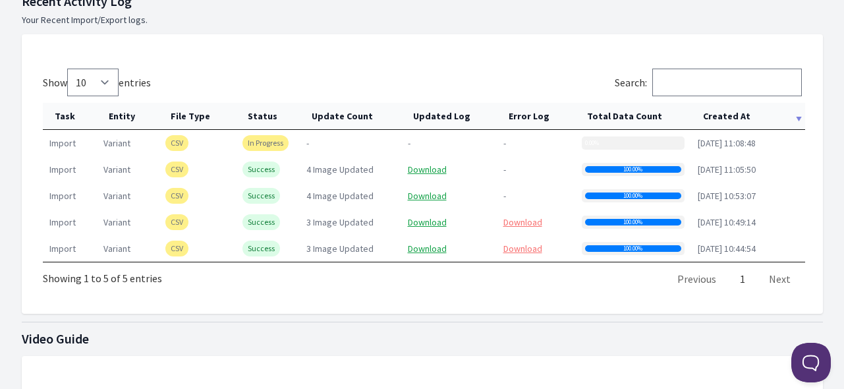
scroll to position [725, 0]
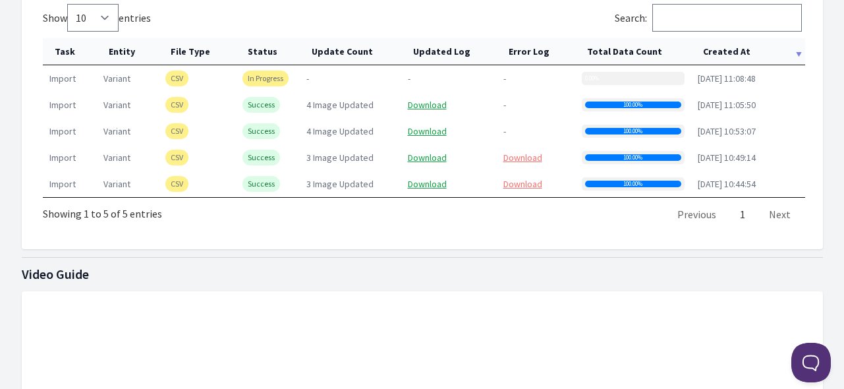
click at [731, 45] on th "Created At" at bounding box center [748, 51] width 114 height 27
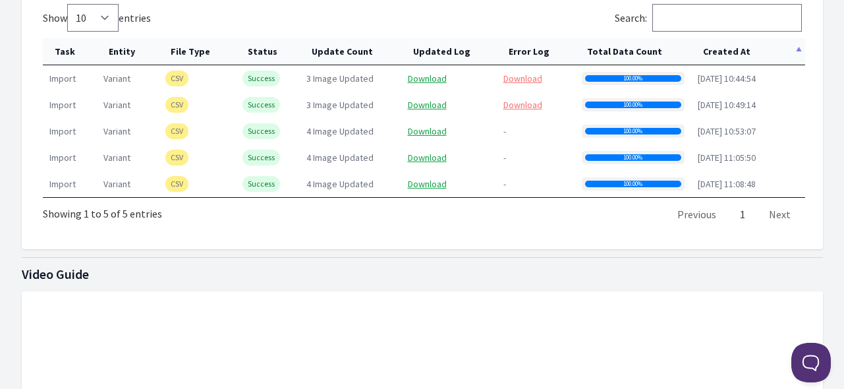
click at [731, 45] on th "Created At" at bounding box center [748, 51] width 114 height 27
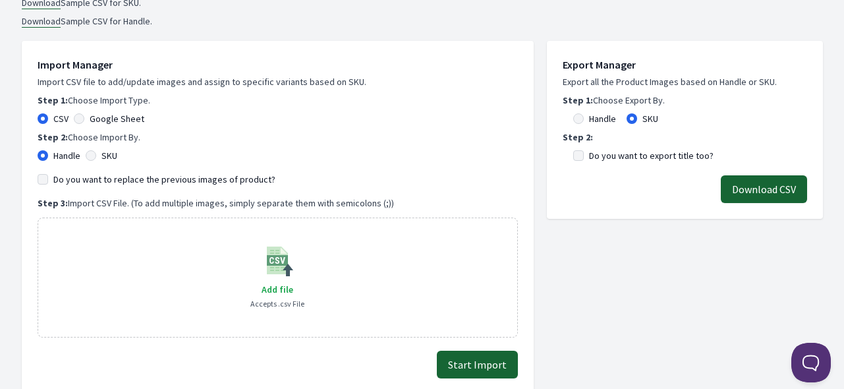
scroll to position [198, 0]
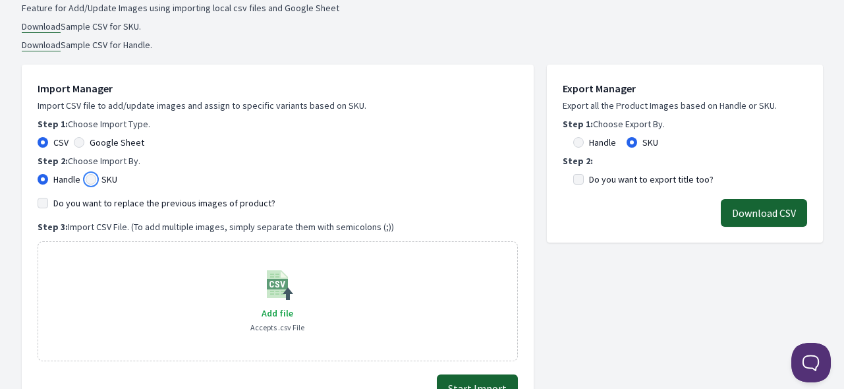
click at [92, 174] on input "SKU" at bounding box center [91, 179] width 11 height 11
radio input "true"
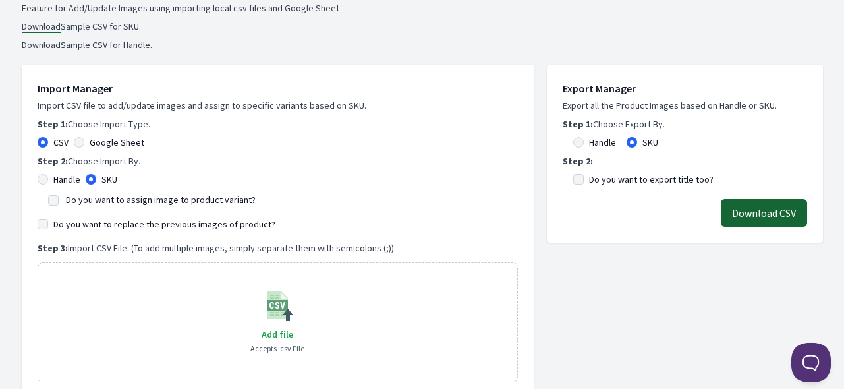
click at [108, 194] on label "Do you want to assign image to product variant?" at bounding box center [161, 200] width 190 height 12
click at [59, 195] on input "Do you want to assign image to product variant?" at bounding box center [53, 200] width 11 height 11
checkbox input "true"
click at [113, 227] on label "Do you want to replace the previous images of product?" at bounding box center [164, 223] width 222 height 13
click at [48, 227] on input "Do you want to replace the previous images of product?" at bounding box center [43, 224] width 11 height 11
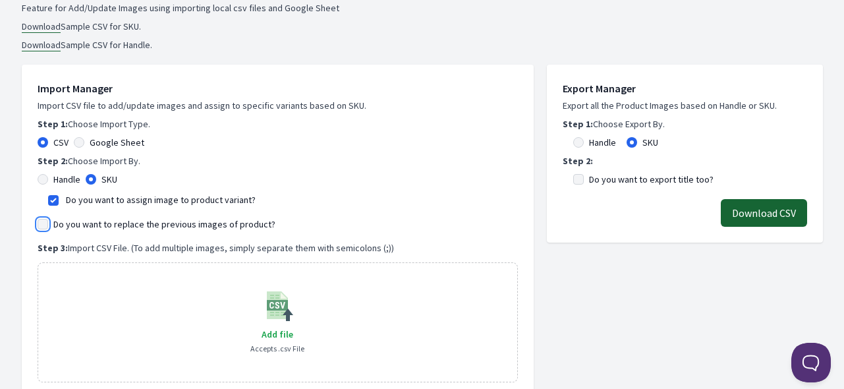
checkbox input "true"
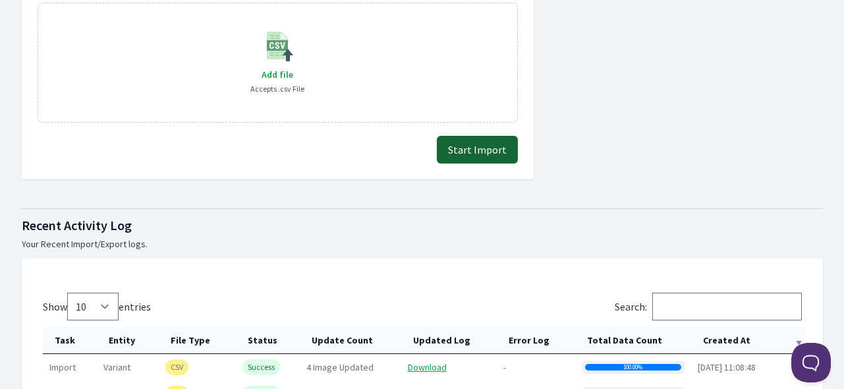
scroll to position [263, 0]
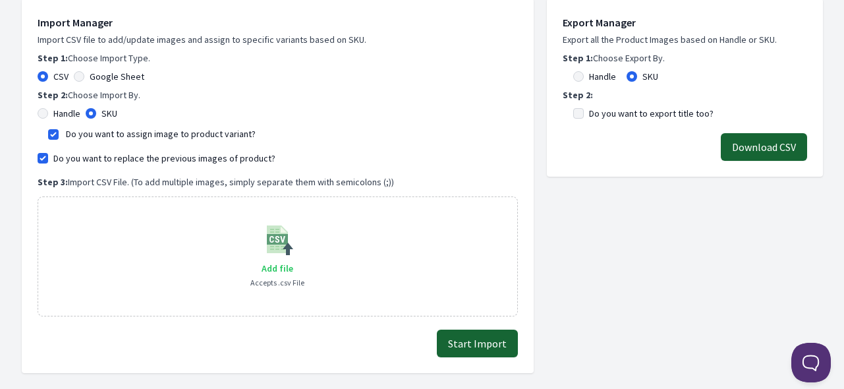
click at [271, 268] on span "Add file" at bounding box center [278, 268] width 32 height 12
click at [292, 260] on input "Add file" at bounding box center [292, 260] width 1 height 1
type input "C:\fakepath\export_variant_929.csv"
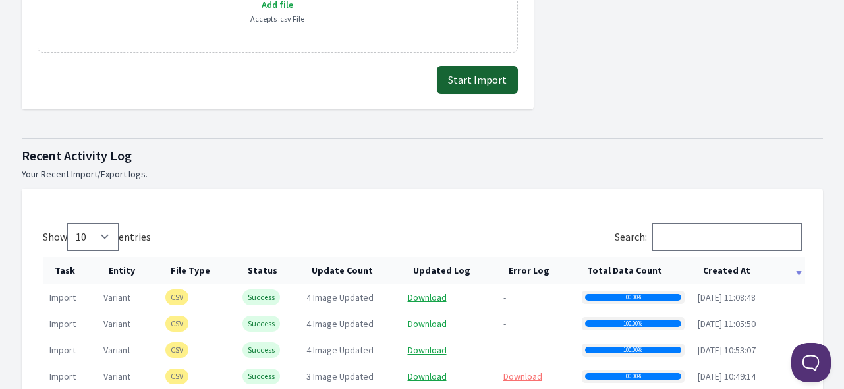
click at [464, 76] on button "Start Import" at bounding box center [477, 80] width 81 height 28
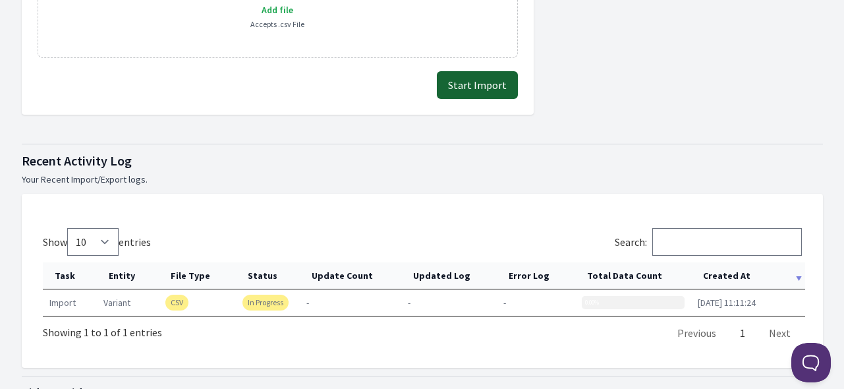
scroll to position [659, 0]
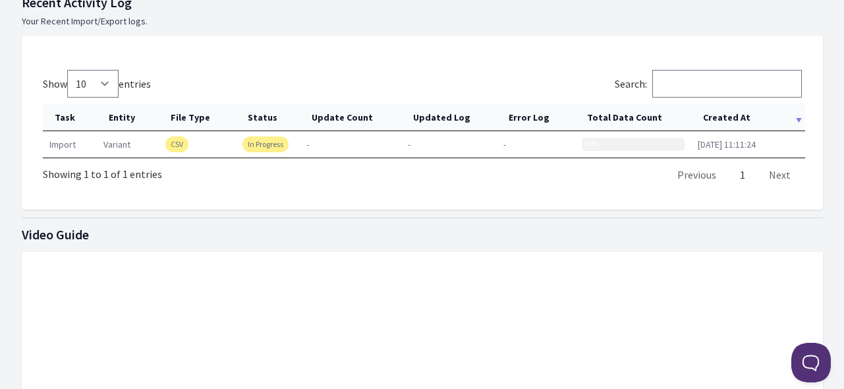
click at [727, 117] on th "Created At" at bounding box center [748, 117] width 114 height 27
click at [727, 115] on th "Created At" at bounding box center [748, 117] width 114 height 27
click at [727, 114] on th "Created At" at bounding box center [748, 117] width 114 height 27
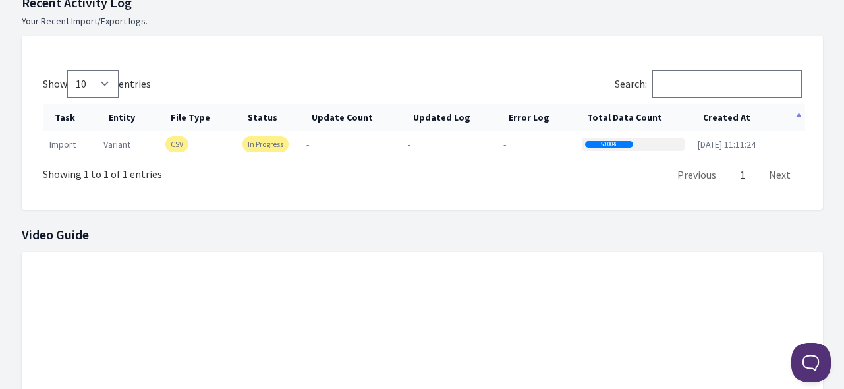
click at [727, 114] on th "Created At" at bounding box center [748, 117] width 114 height 27
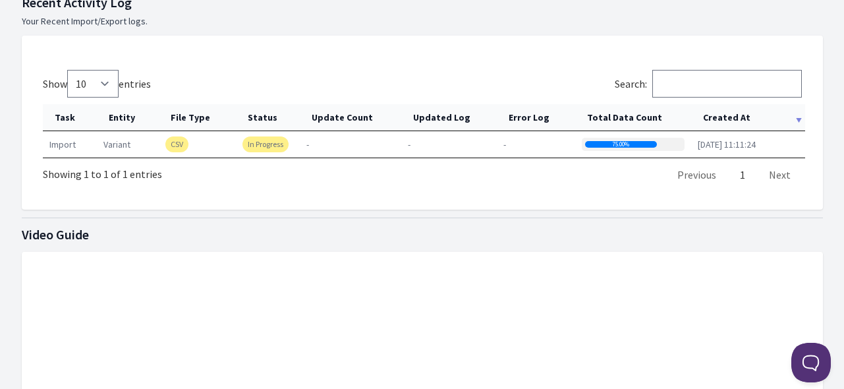
click at [727, 114] on th "Created At" at bounding box center [748, 117] width 114 height 27
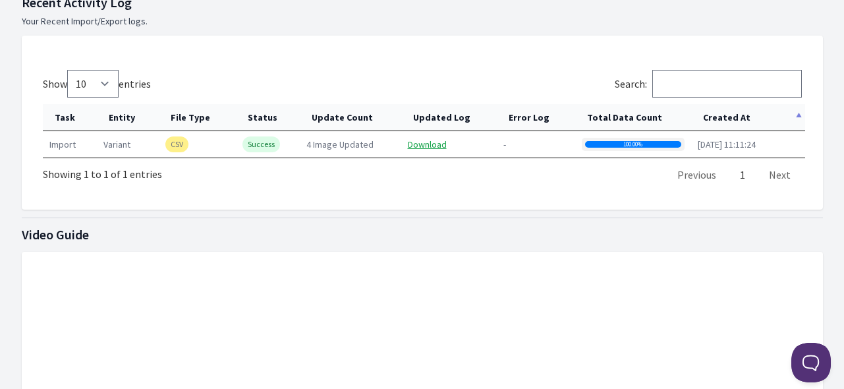
click at [727, 114] on th "Created At" at bounding box center [748, 117] width 114 height 27
click at [707, 113] on th "Created At" at bounding box center [748, 117] width 114 height 27
click at [717, 117] on th "Created At" at bounding box center [748, 117] width 114 height 27
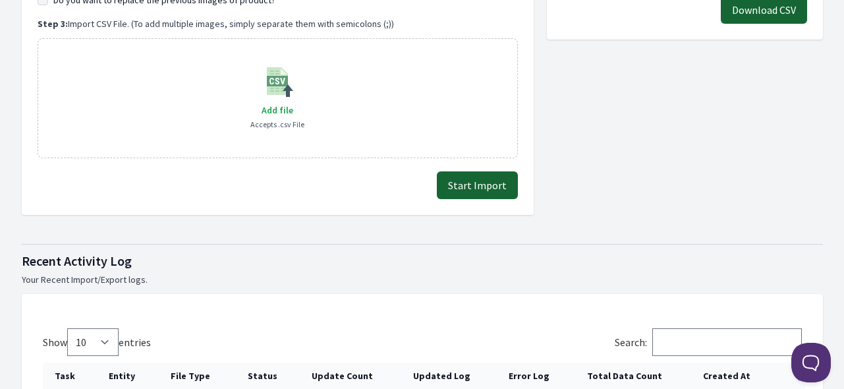
scroll to position [461, 0]
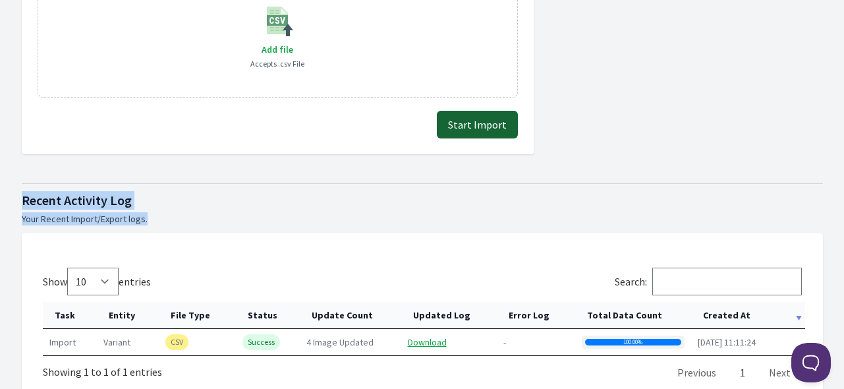
drag, startPoint x: 159, startPoint y: 223, endPoint x: 13, endPoint y: 194, distance: 148.4
click at [13, 194] on div "Dashboard Google Drive Change Plan Help 0 Total images imported 0 Total images …" at bounding box center [422, 229] width 843 height 1381
click at [121, 208] on h1 "Recent Activity Log" at bounding box center [422, 200] width 801 height 18
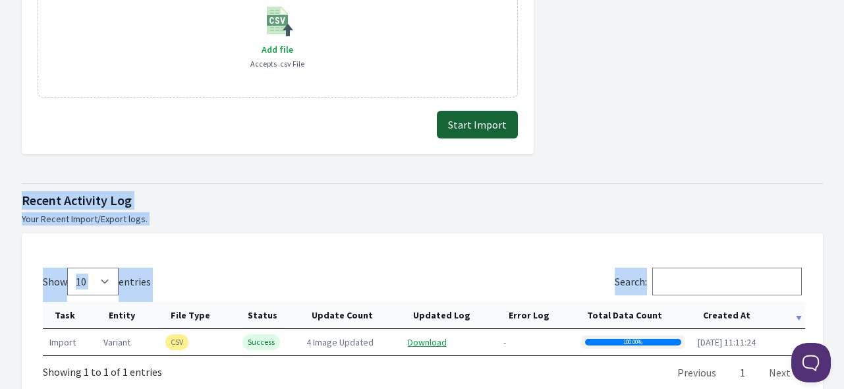
drag, startPoint x: 173, startPoint y: 225, endPoint x: 13, endPoint y: 189, distance: 163.5
click at [13, 189] on div "Dashboard Google Drive Change Plan Help 0 Total images imported 0 Total images …" at bounding box center [422, 229] width 843 height 1381
click at [235, 213] on p "Your Recent Import/Export logs." at bounding box center [422, 218] width 801 height 13
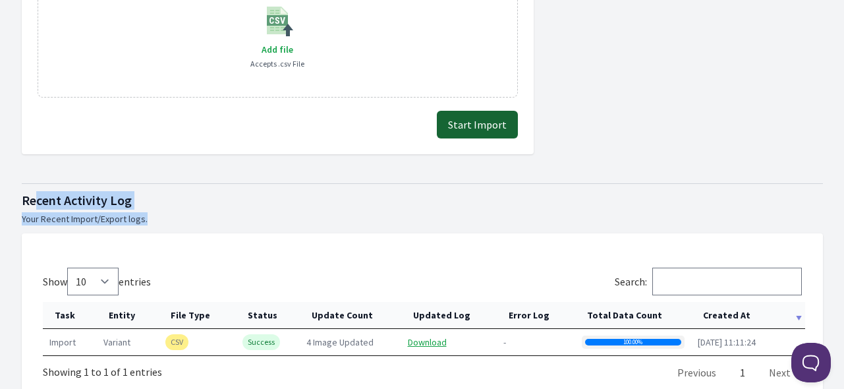
drag, startPoint x: 242, startPoint y: 218, endPoint x: 113, endPoint y: 254, distance: 134.5
click at [32, 196] on div "Recent Activity Log Your Recent Import/Export logs." at bounding box center [422, 208] width 801 height 34
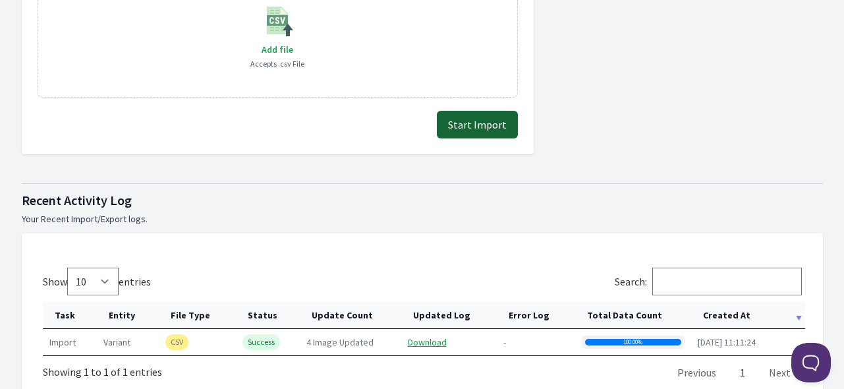
click at [267, 231] on div "Recent Activity Log Your Recent Import/Export logs. Show 10 25 50 100 entries S…" at bounding box center [422, 291] width 801 height 232
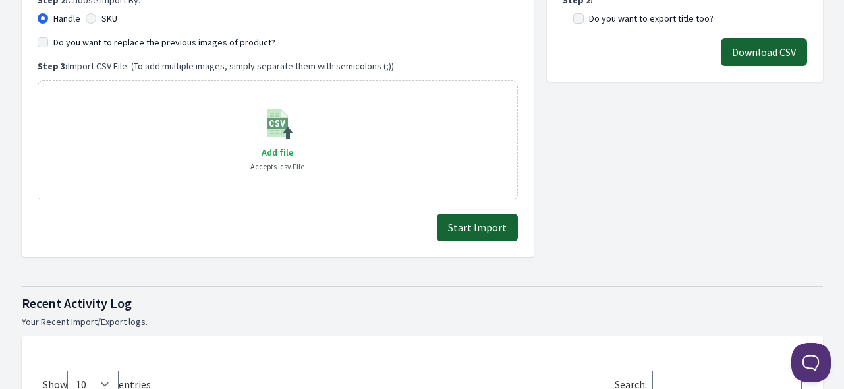
scroll to position [198, 0]
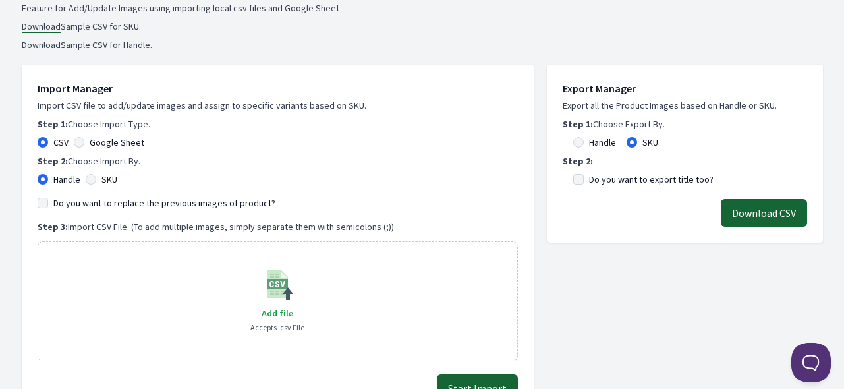
click at [107, 177] on label "SKU" at bounding box center [109, 179] width 16 height 13
click at [96, 177] on input "SKU" at bounding box center [91, 179] width 11 height 11
radio input "true"
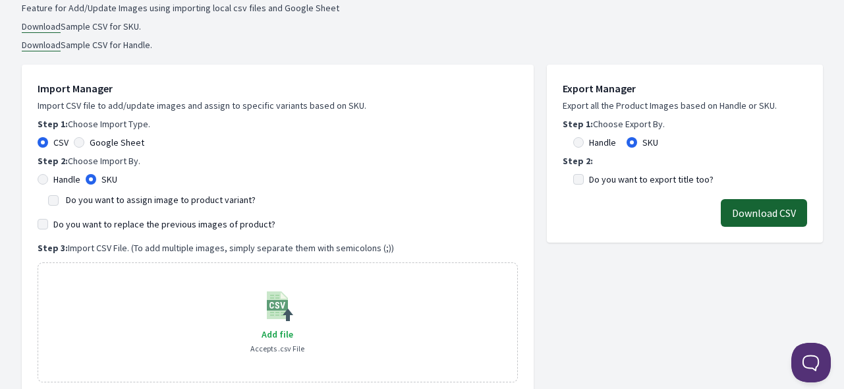
click at [109, 199] on label "Do you want to assign image to product variant?" at bounding box center [161, 200] width 190 height 12
click at [59, 199] on input "Do you want to assign image to product variant?" at bounding box center [53, 200] width 11 height 11
checkbox input "true"
click at [121, 223] on label "Do you want to replace the previous images of product?" at bounding box center [164, 223] width 222 height 13
click at [48, 223] on input "Do you want to replace the previous images of product?" at bounding box center [43, 224] width 11 height 11
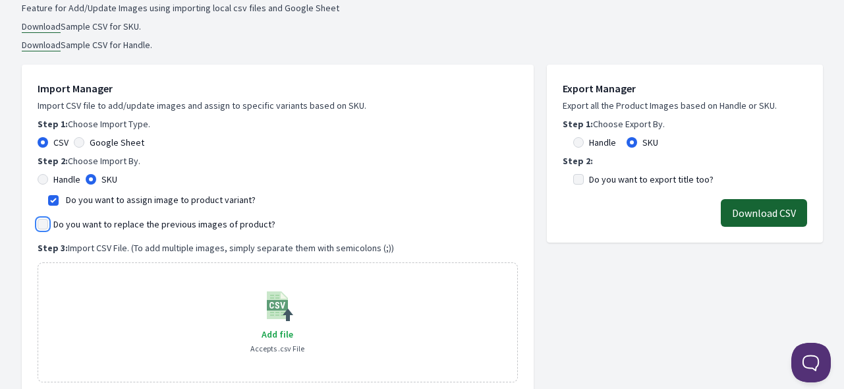
checkbox input "true"
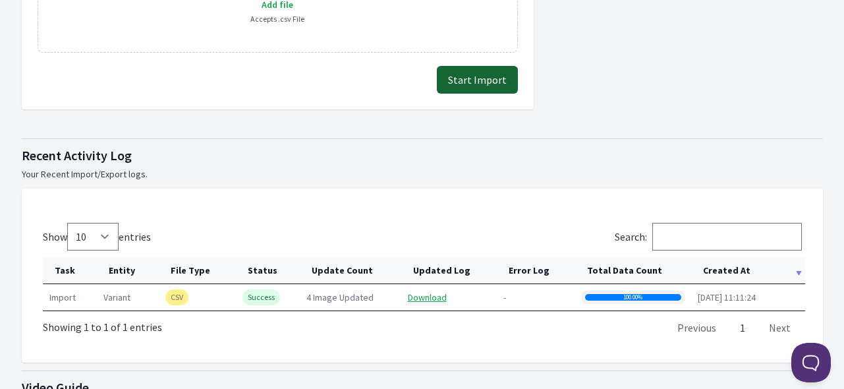
scroll to position [329, 0]
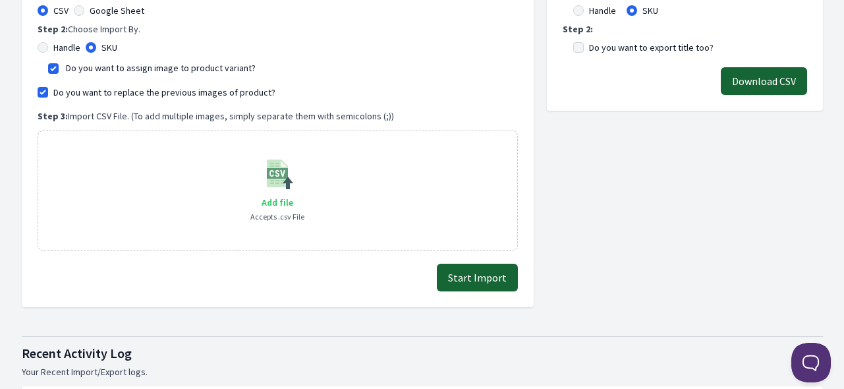
click at [272, 202] on span "Add file" at bounding box center [278, 202] width 32 height 12
click at [292, 194] on input "Add file" at bounding box center [292, 194] width 1 height 1
type input "C:\fakepath\export_variant_929.csv"
click at [320, 298] on div "Import Manager Import CSV file to add/update images and assign to specific vari…" at bounding box center [278, 120] width 512 height 374
click at [487, 278] on button "Start Import" at bounding box center [477, 277] width 81 height 28
